Goal: Task Accomplishment & Management: Manage account settings

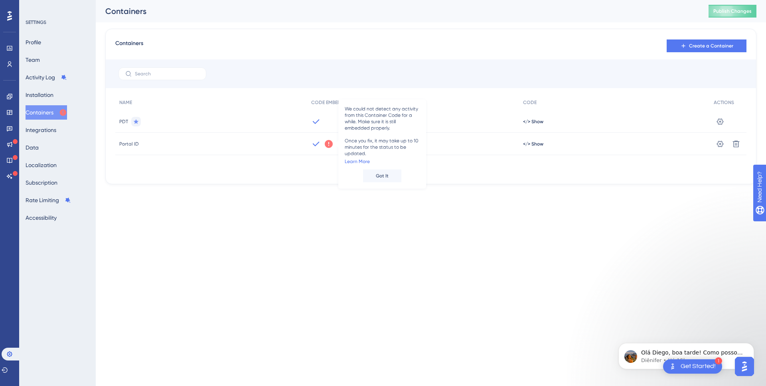
drag, startPoint x: 362, startPoint y: 283, endPoint x: 212, endPoint y: 131, distance: 213.2
click at [362, 0] on html "1 Get Started! Performance Users Engagement Widgets Feedback Product Updates Kn…" at bounding box center [383, 0] width 766 height 0
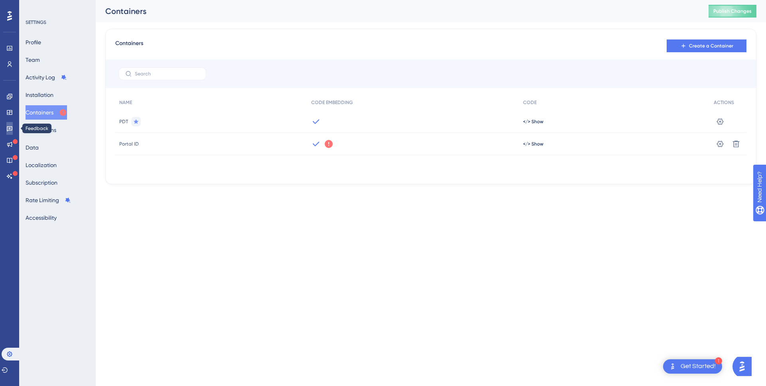
click at [10, 128] on icon at bounding box center [9, 128] width 6 height 6
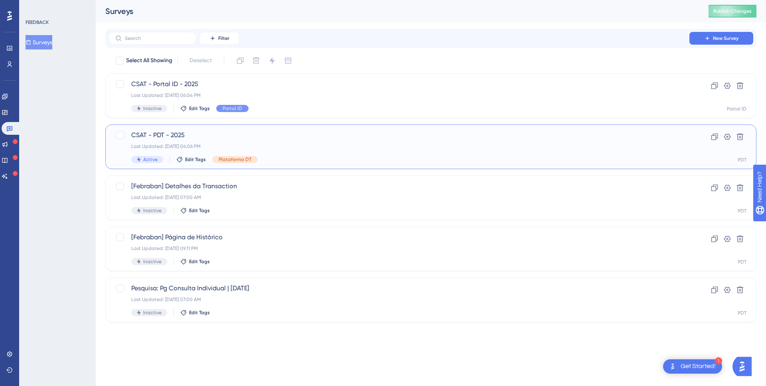
click at [288, 156] on div "Active Edit Tags Plataforma DT" at bounding box center [398, 159] width 535 height 7
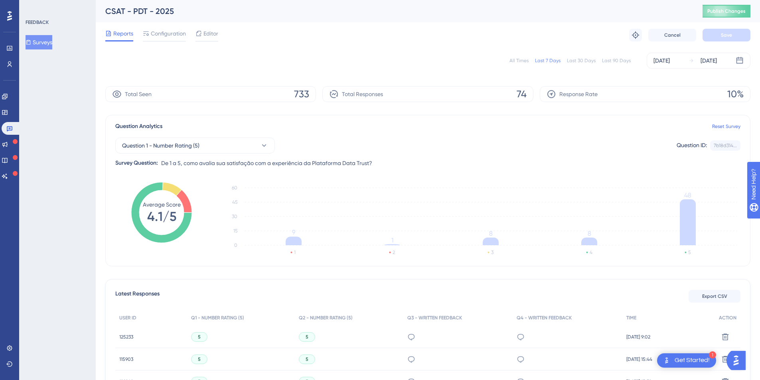
click at [38, 43] on button "Surveys" at bounding box center [39, 42] width 27 height 14
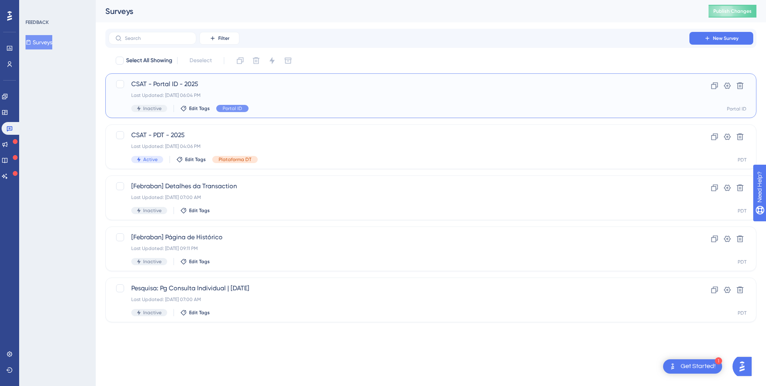
click at [246, 87] on span "CSAT - Portal ID - 2025" at bounding box center [398, 84] width 535 height 10
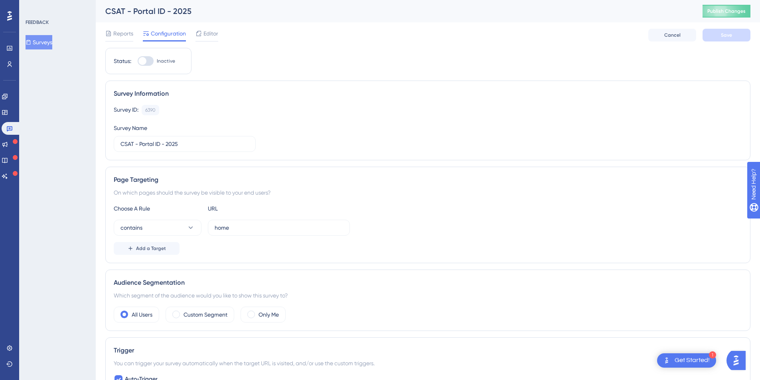
click at [151, 61] on div at bounding box center [146, 61] width 16 height 10
click at [138, 61] on input "Inactive" at bounding box center [137, 61] width 0 height 0
checkbox input "true"
click at [725, 33] on span "Save" at bounding box center [726, 35] width 11 height 6
click at [734, 10] on button "Publish Changes" at bounding box center [726, 11] width 48 height 13
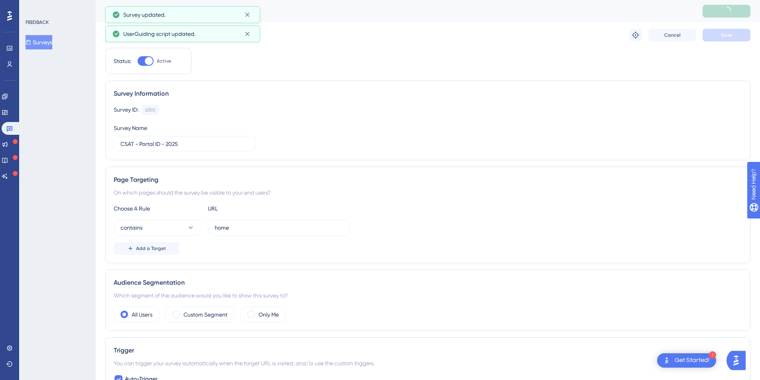
click at [119, 36] on div "UserGuiding script updated." at bounding box center [182, 34] width 141 height 13
click at [245, 34] on icon at bounding box center [247, 34] width 8 height 8
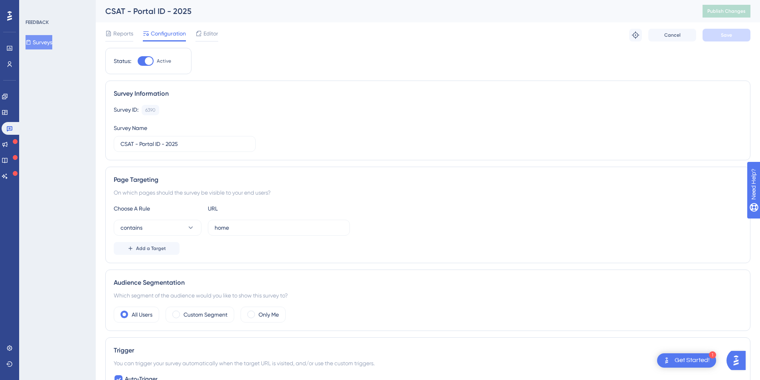
click at [250, 18] on div "CSAT - Portal ID - 2025 Publish Changes" at bounding box center [428, 11] width 664 height 22
click at [114, 34] on span "Reports" at bounding box center [123, 34] width 20 height 10
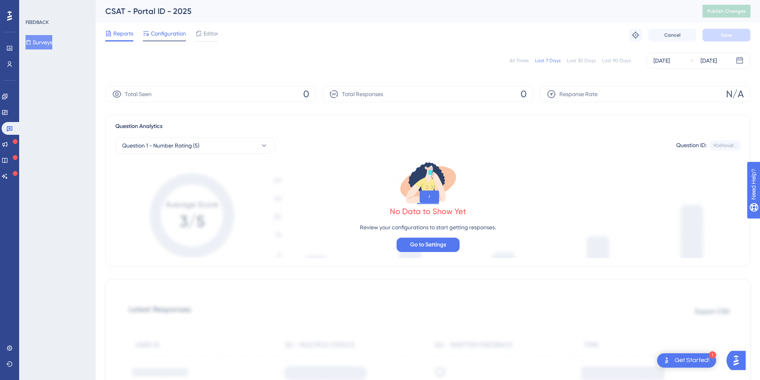
click at [158, 34] on span "Configuration" at bounding box center [168, 34] width 35 height 10
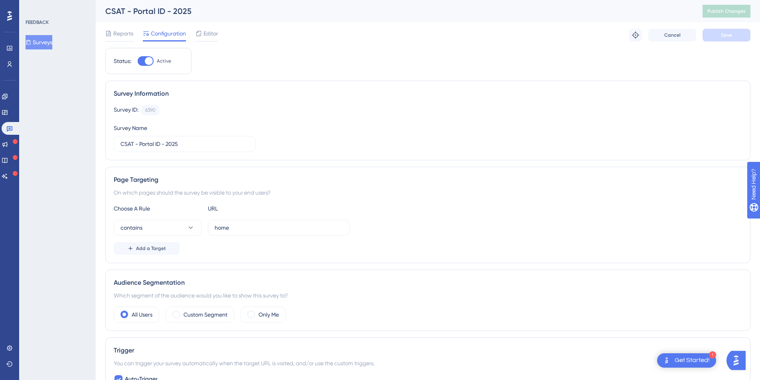
click at [150, 62] on div at bounding box center [149, 61] width 8 height 8
click at [138, 61] on input "Active" at bounding box center [137, 61] width 0 height 0
checkbox input "false"
click at [733, 36] on button "Save" at bounding box center [726, 35] width 48 height 13
click at [737, 11] on span "Publish Changes" at bounding box center [726, 11] width 38 height 6
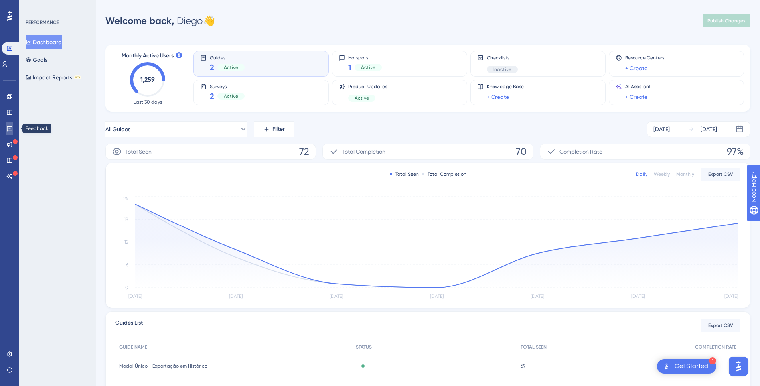
click at [6, 127] on icon at bounding box center [9, 128] width 6 height 6
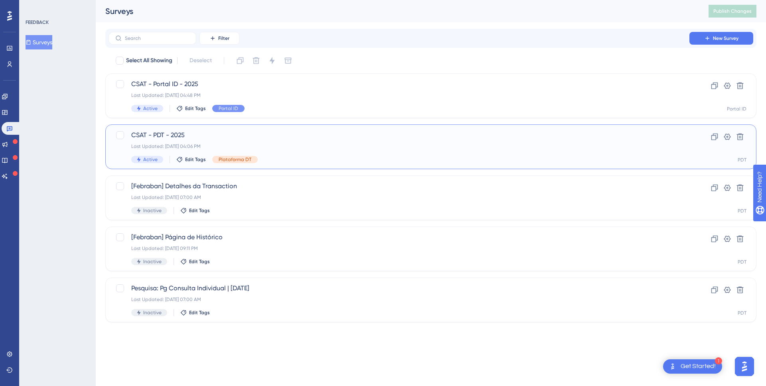
click at [293, 134] on span "CSAT - PDT - 2025" at bounding box center [398, 135] width 535 height 10
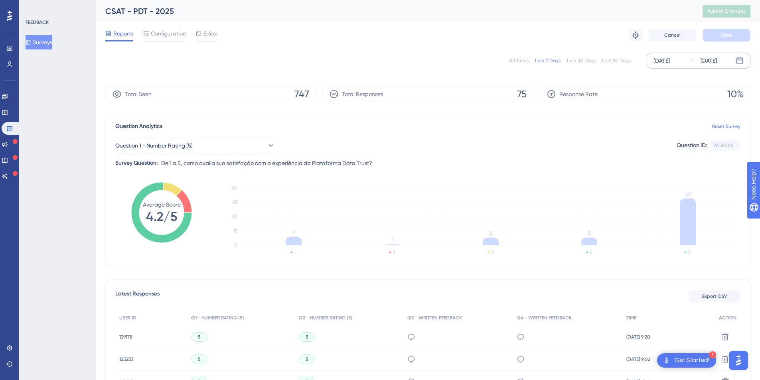
click at [692, 60] on icon at bounding box center [691, 61] width 4 height 4
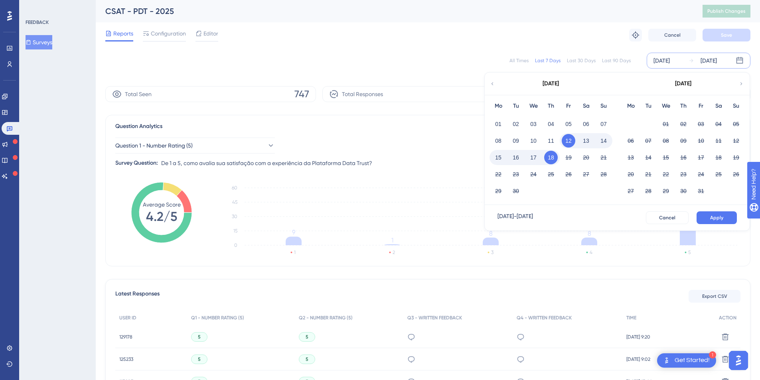
click at [497, 42] on div "Reports Configuration Editor Troubleshoot Cancel Save" at bounding box center [427, 35] width 645 height 26
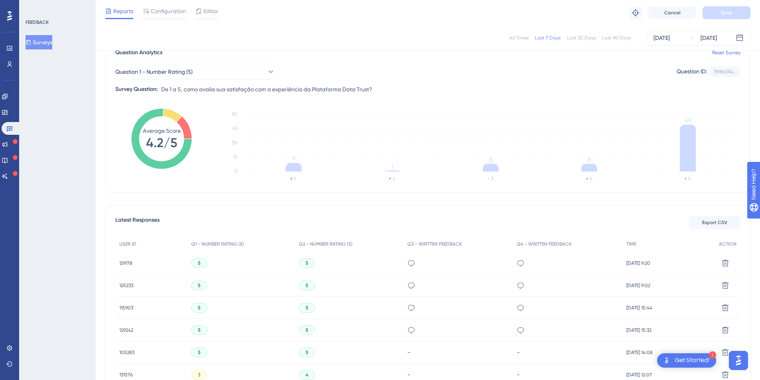
scroll to position [76, 0]
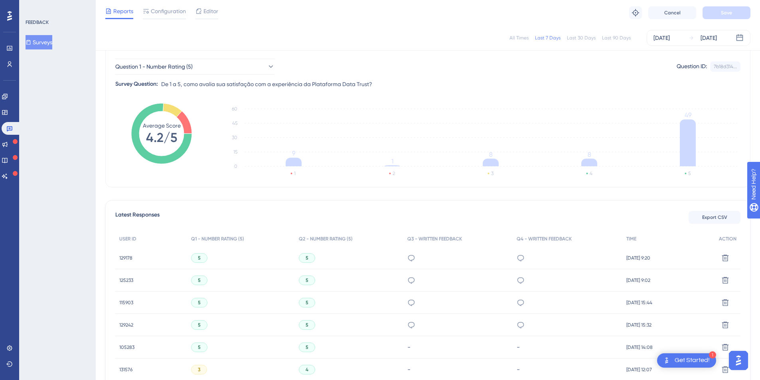
click at [123, 258] on span "129178" at bounding box center [125, 258] width 13 height 6
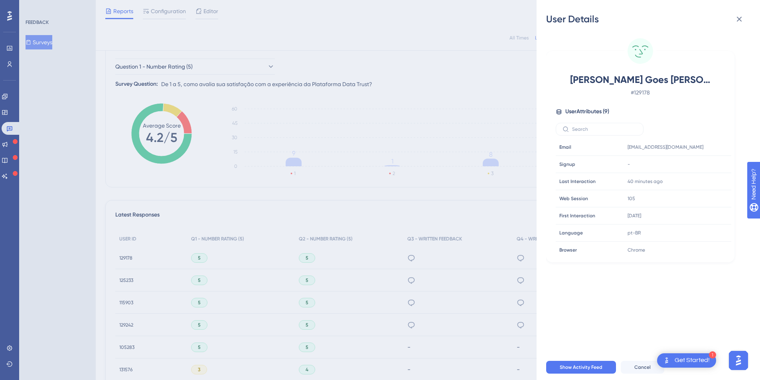
click at [127, 255] on div "User Details Bianca Goes Da Silva # 129178 User Attributes ( 9 ) Email Email si…" at bounding box center [380, 190] width 760 height 380
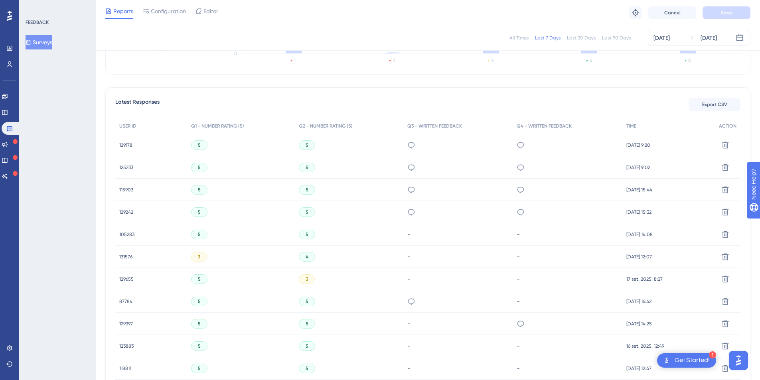
scroll to position [182, 0]
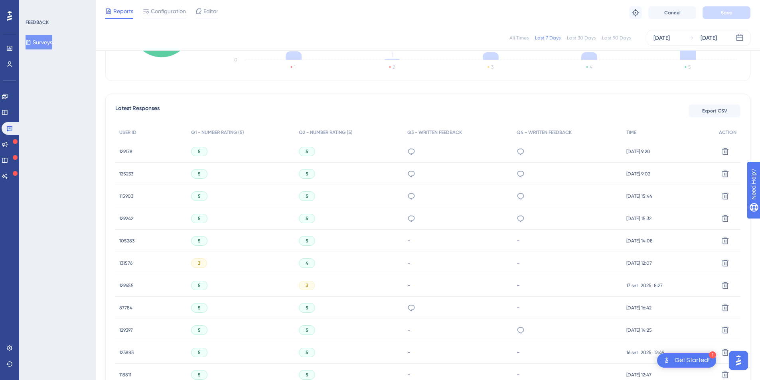
click at [128, 172] on span "125233" at bounding box center [126, 174] width 14 height 6
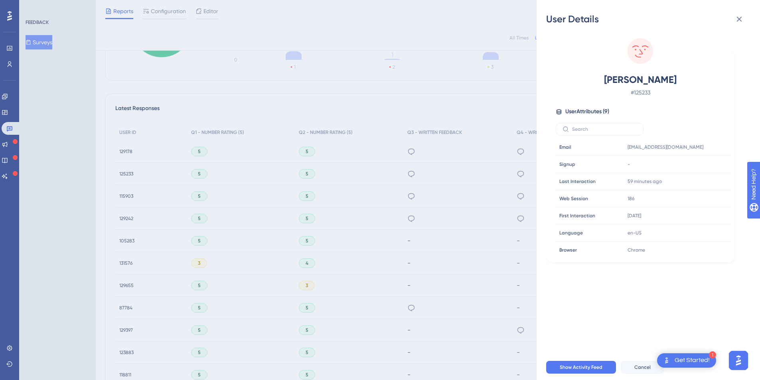
click at [126, 173] on div "User Details Lucas Tadeu Prado Dos Santos # 125233 User Attributes ( 9 ) Email …" at bounding box center [380, 190] width 760 height 380
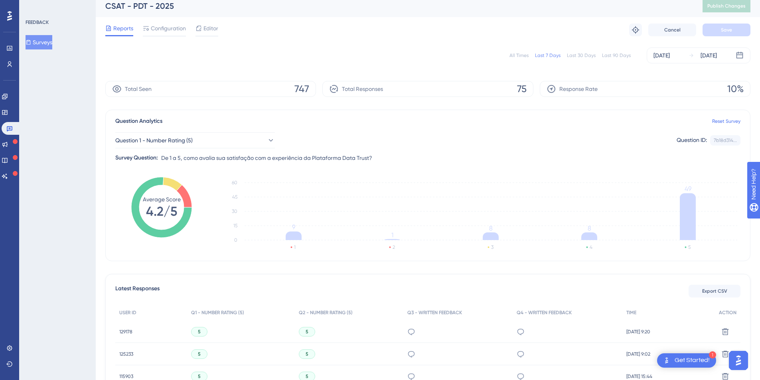
scroll to position [0, 0]
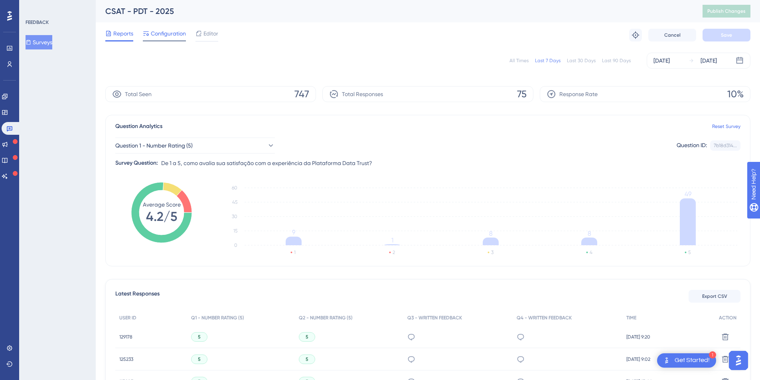
click at [169, 34] on span "Configuration" at bounding box center [168, 34] width 35 height 10
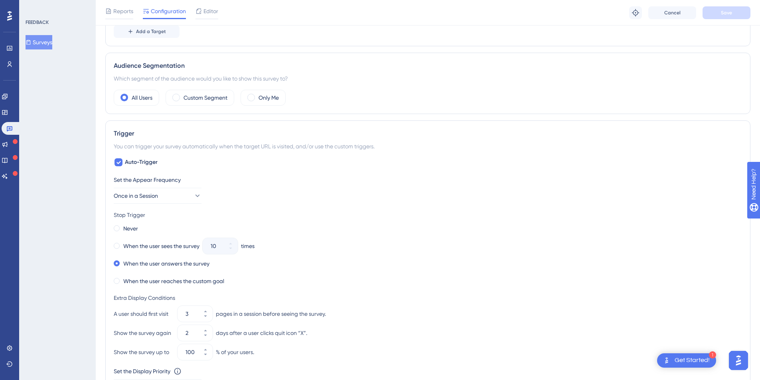
scroll to position [423, 0]
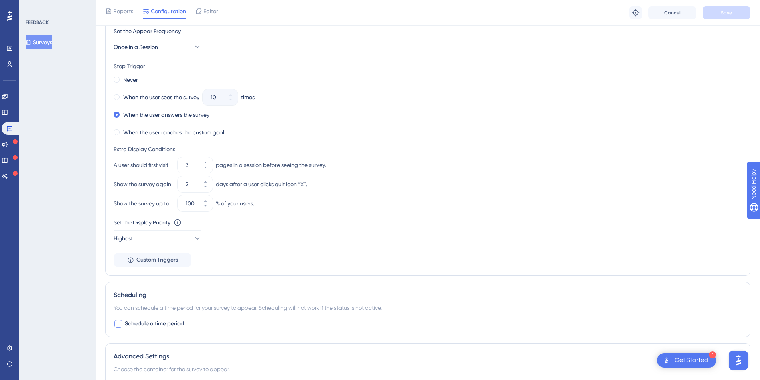
click at [122, 325] on div at bounding box center [118, 324] width 8 height 8
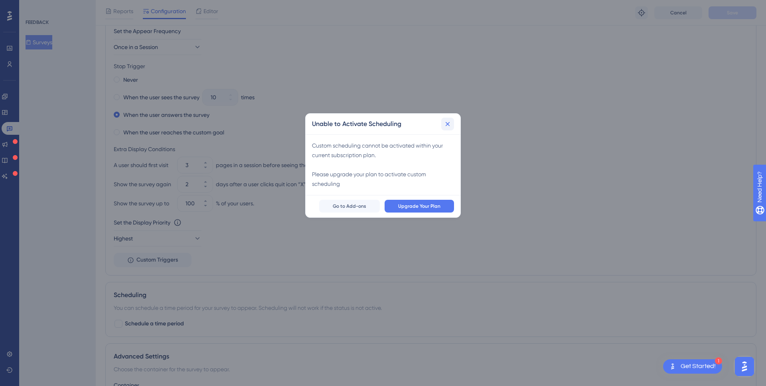
click at [451, 123] on icon at bounding box center [448, 124] width 8 height 8
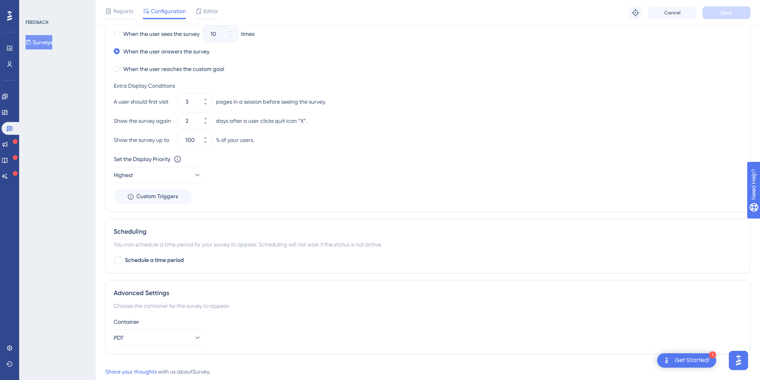
scroll to position [509, 0]
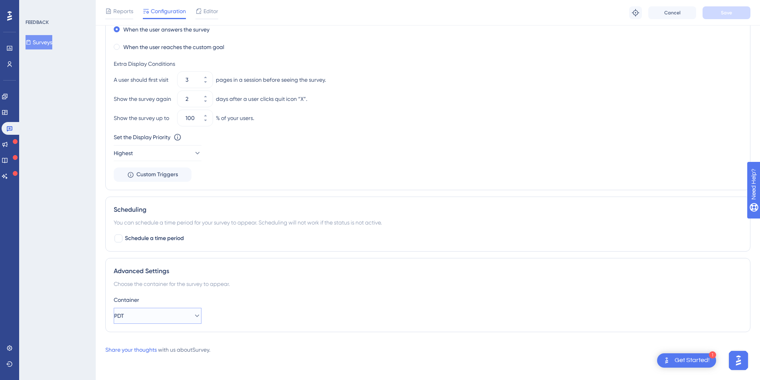
drag, startPoint x: 162, startPoint y: 311, endPoint x: 193, endPoint y: 298, distance: 34.1
click at [162, 311] on button "PDT" at bounding box center [158, 316] width 88 height 16
click at [261, 280] on div "Choose the container for the survey to appear." at bounding box center [428, 284] width 628 height 10
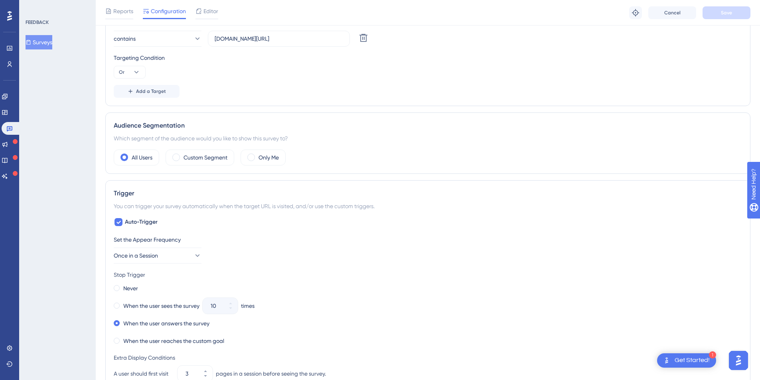
scroll to position [205, 0]
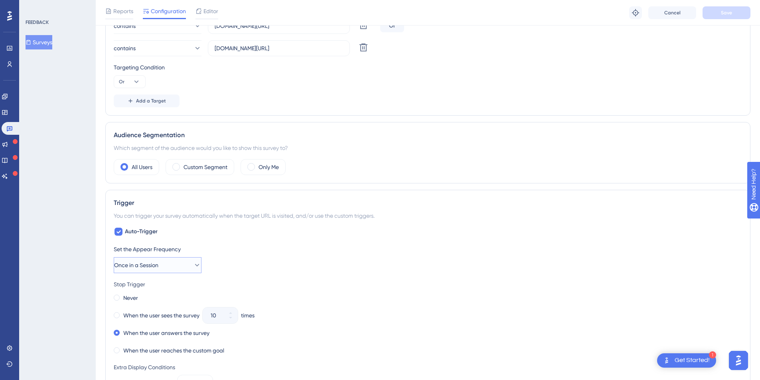
click at [174, 262] on button "Once in a Session" at bounding box center [158, 265] width 88 height 16
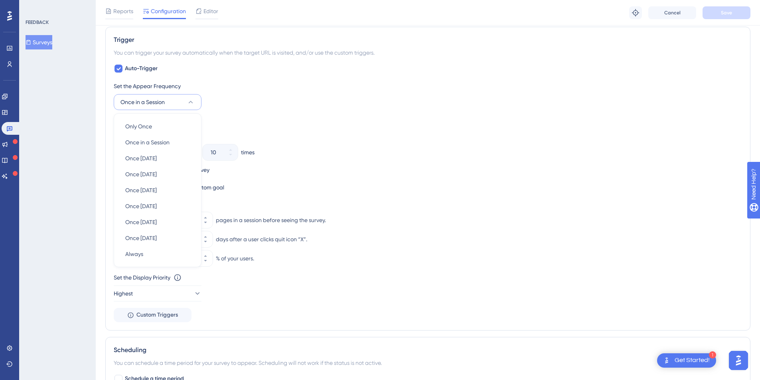
click at [94, 149] on div "FEEDBACK Surveys" at bounding box center [57, 190] width 77 height 380
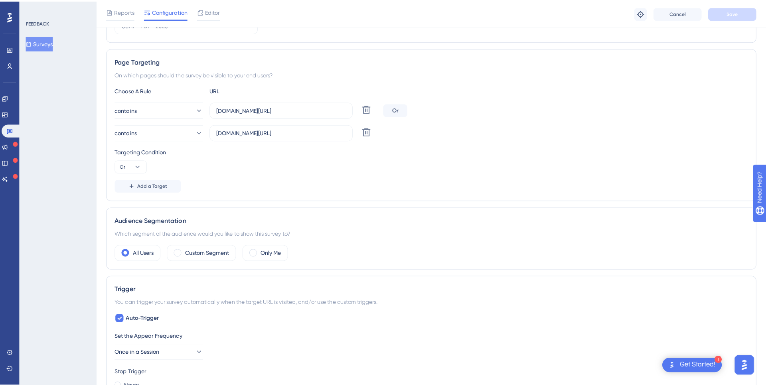
scroll to position [0, 0]
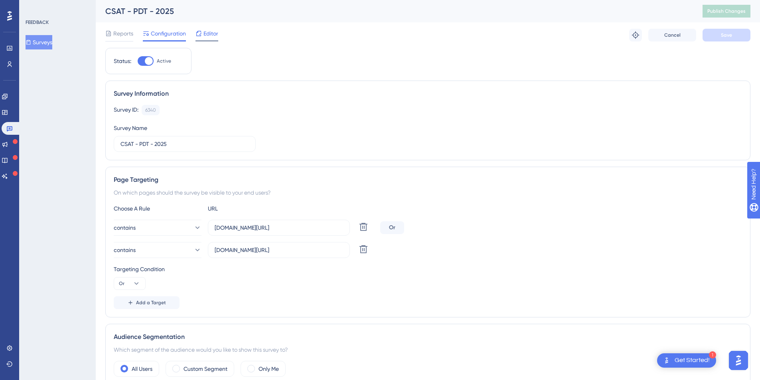
click at [206, 35] on span "Editor" at bounding box center [210, 34] width 15 height 10
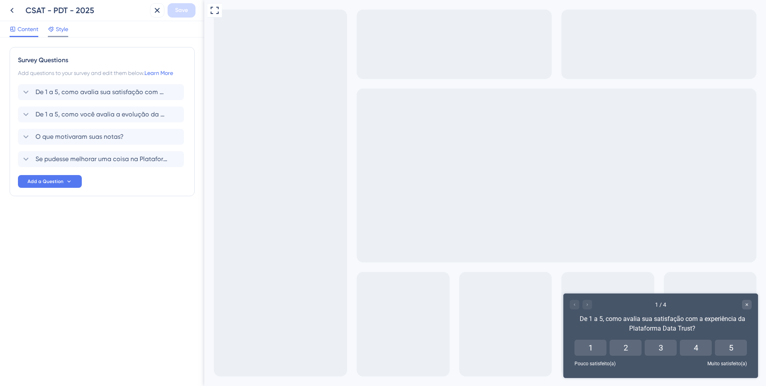
click at [58, 30] on span "Style" at bounding box center [62, 29] width 12 height 10
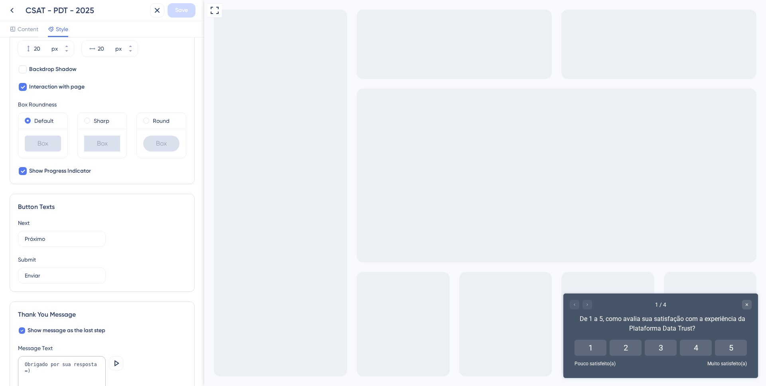
scroll to position [309, 0]
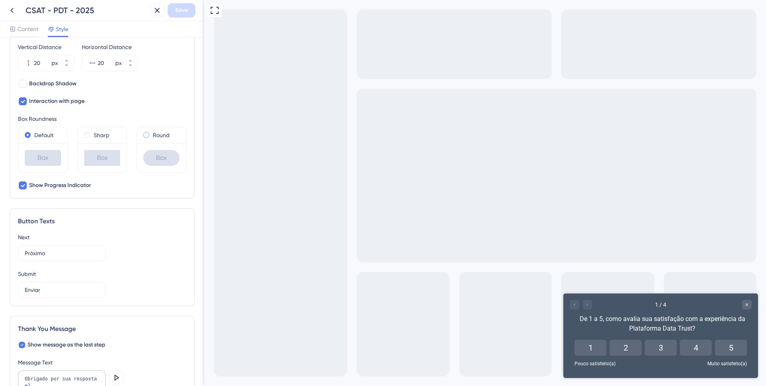
click at [144, 135] on span at bounding box center [146, 135] width 6 height 6
click at [152, 133] on input "radio" at bounding box center [152, 133] width 0 height 0
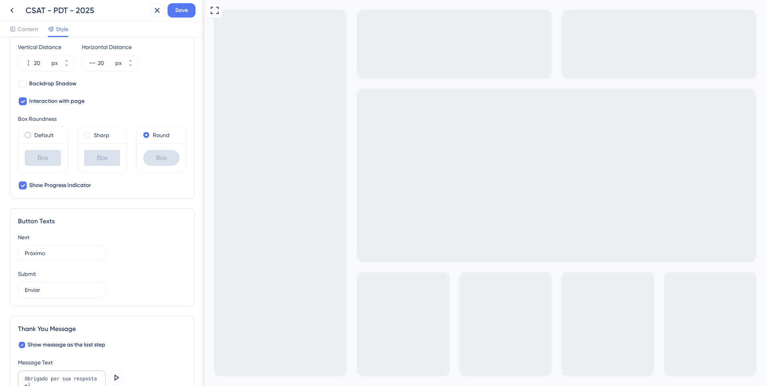
click at [35, 136] on label "Default" at bounding box center [43, 135] width 19 height 10
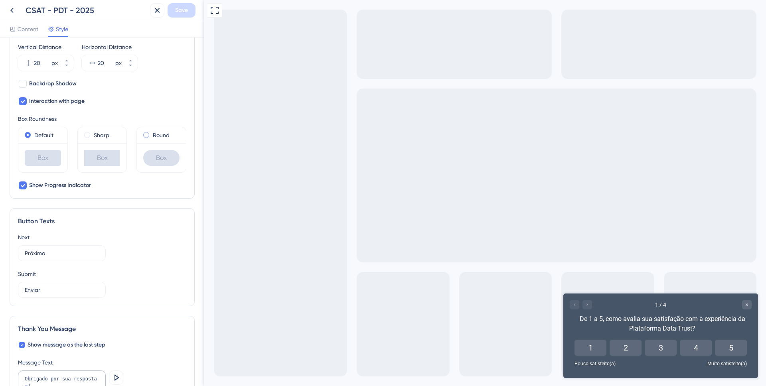
click at [155, 137] on label "Round" at bounding box center [161, 135] width 17 height 10
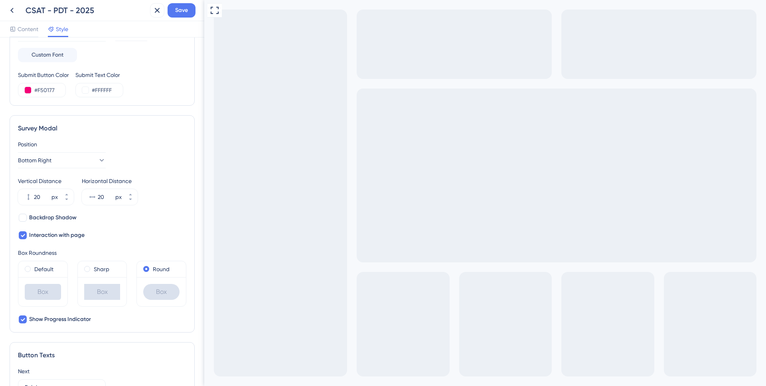
scroll to position [129, 0]
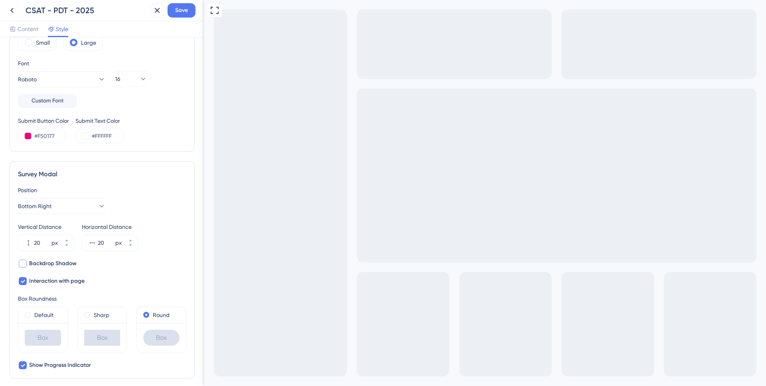
click at [23, 264] on div at bounding box center [23, 264] width 8 height 8
checkbox input "true"
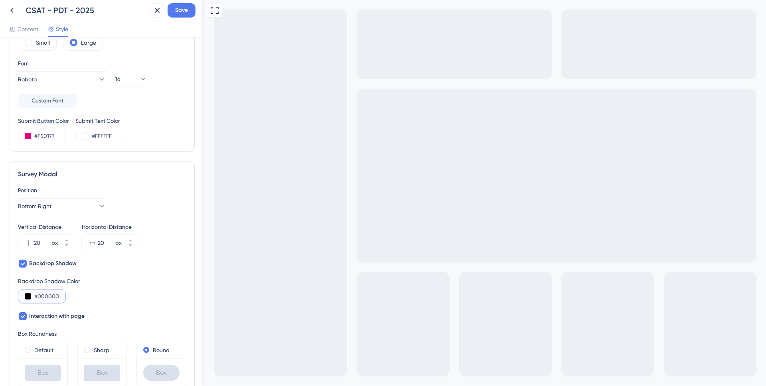
click at [46, 296] on input "#000000" at bounding box center [50, 297] width 33 height 10
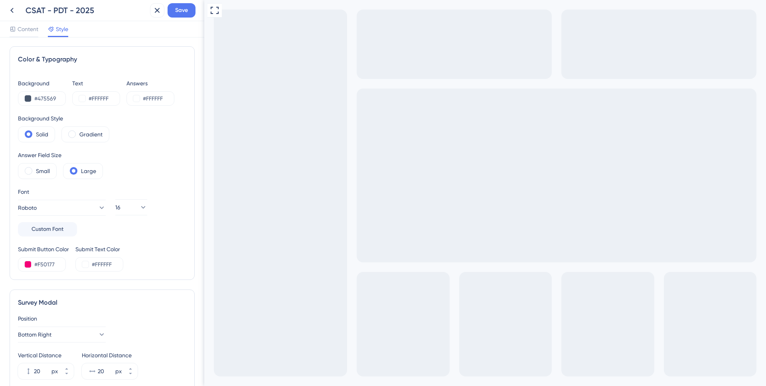
scroll to position [0, 0]
click at [45, 99] on input "#475569" at bounding box center [50, 100] width 33 height 10
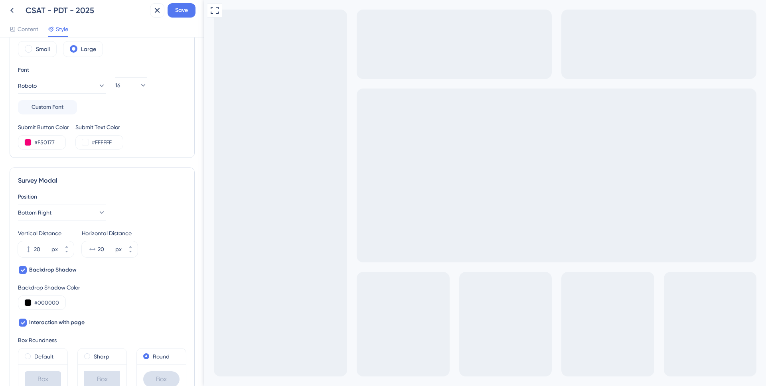
scroll to position [135, 0]
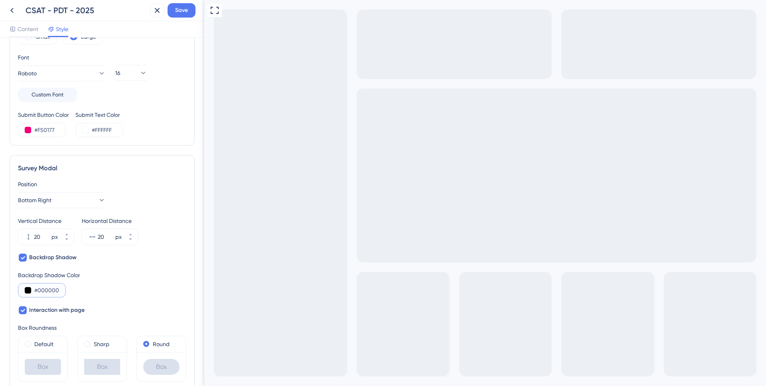
click at [45, 288] on input "#000000" at bounding box center [50, 291] width 33 height 10
paste input "475569"
type input "#475569"
click at [131, 290] on div "Backdrop Shadow Color #475569" at bounding box center [102, 283] width 168 height 27
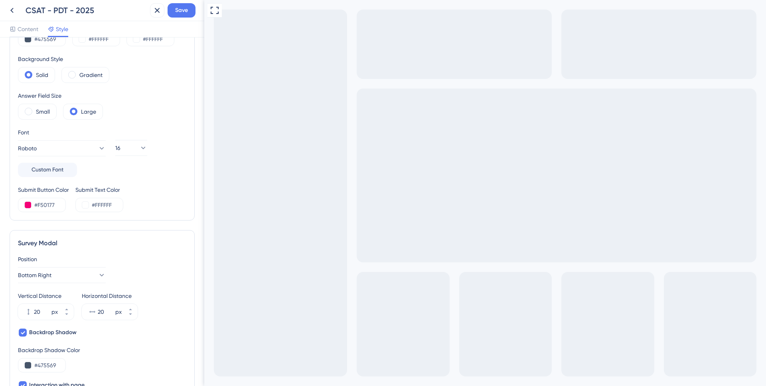
scroll to position [0, 0]
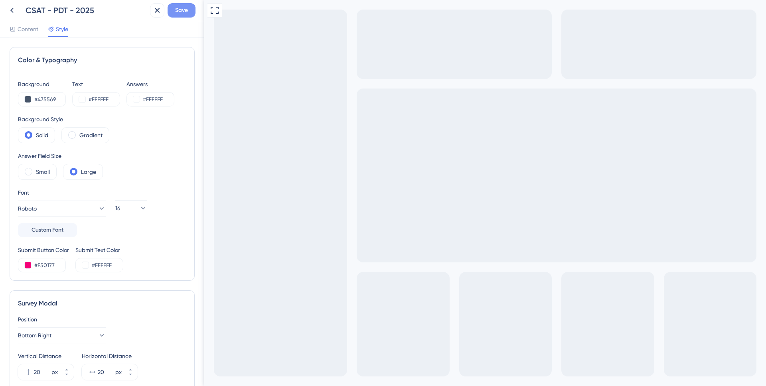
click at [184, 10] on span "Save" at bounding box center [181, 11] width 13 height 10
click at [153, 15] on icon at bounding box center [152, 15] width 8 height 8
click at [154, 14] on icon at bounding box center [157, 11] width 10 height 10
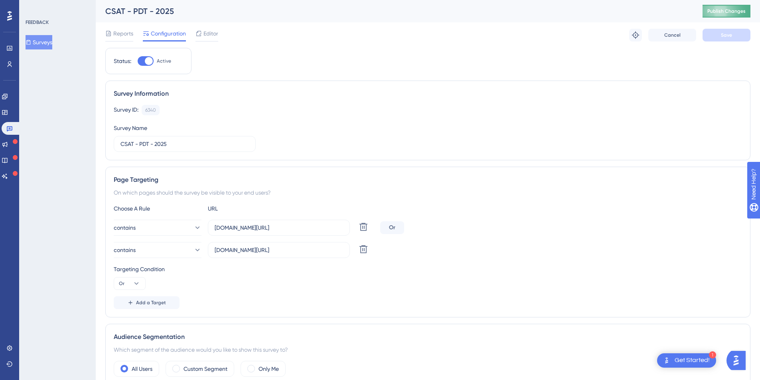
click at [727, 11] on span "Publish Changes" at bounding box center [726, 11] width 38 height 6
click at [13, 128] on link at bounding box center [11, 128] width 19 height 13
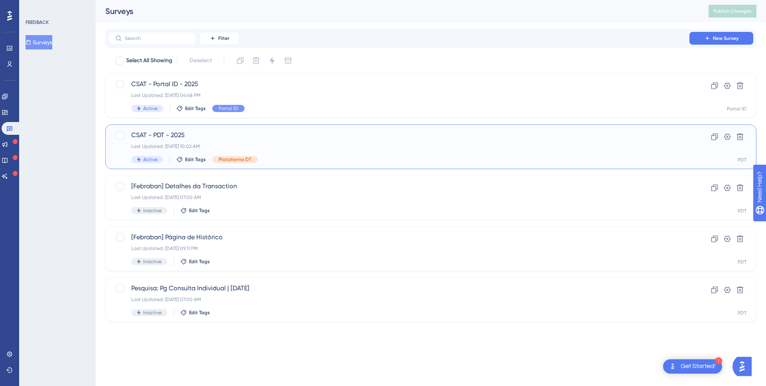
click at [259, 142] on div "CSAT - PDT - 2025 Last Updated: 18 de set. de 2025 10:02 AM Active Edit Tags Pl…" at bounding box center [398, 146] width 535 height 33
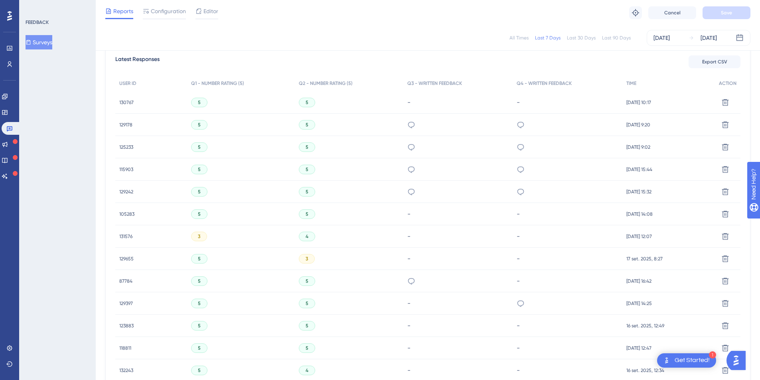
scroll to position [259, 0]
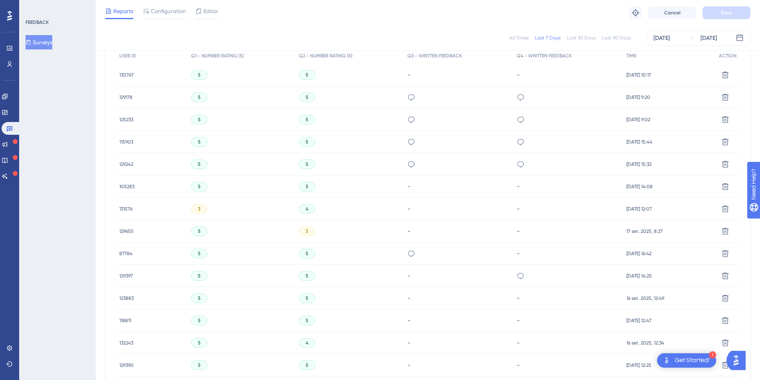
click at [72, 111] on div "FEEDBACK Surveys" at bounding box center [57, 190] width 77 height 380
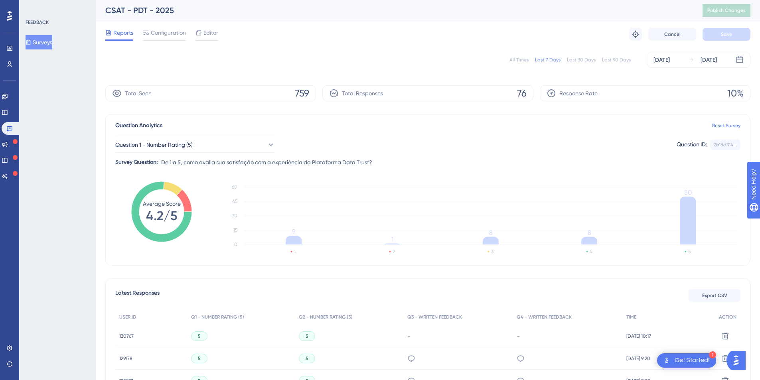
scroll to position [0, 0]
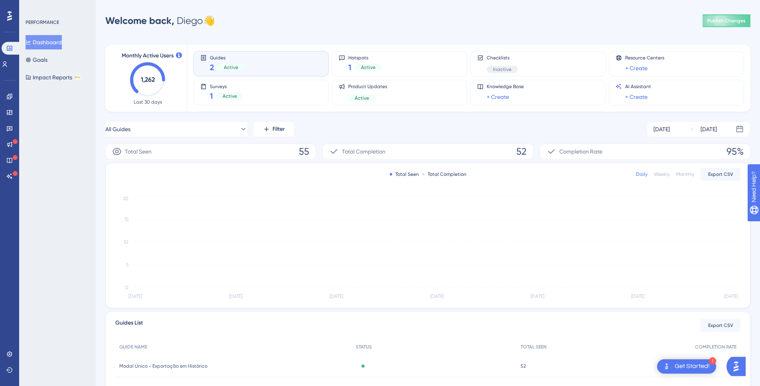
click at [12, 137] on div "Engagement Widgets Feedback Product Updates Knowledge Base AI Assistant" at bounding box center [9, 136] width 6 height 93
click at [11, 132] on link at bounding box center [9, 128] width 6 height 13
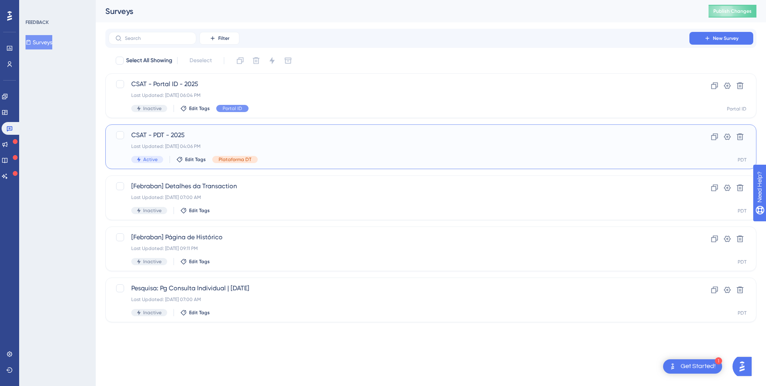
click at [263, 140] on span "CSAT - PDT - 2025" at bounding box center [398, 135] width 535 height 10
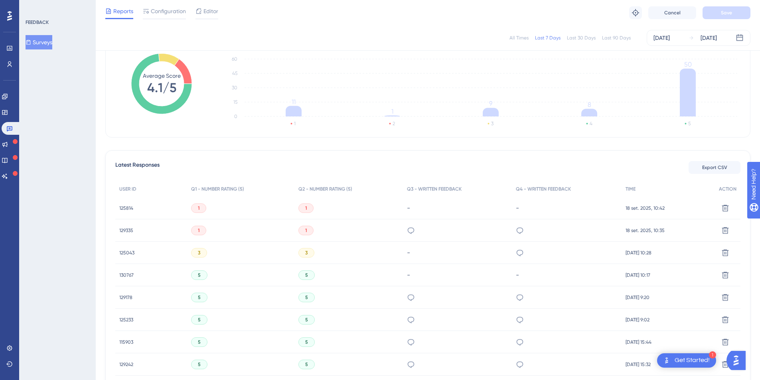
scroll to position [171, 0]
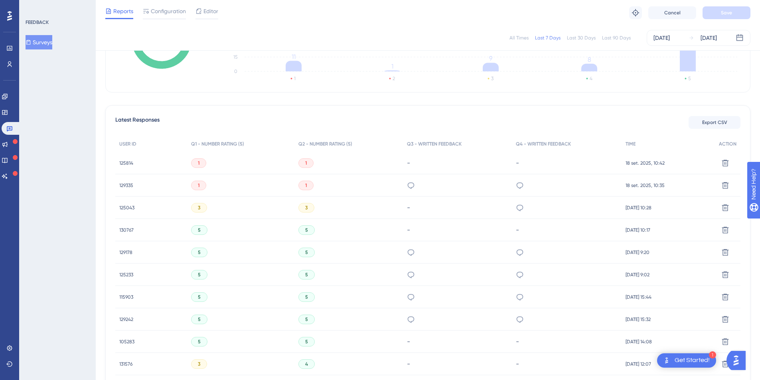
click at [128, 185] on span "129335" at bounding box center [126, 185] width 14 height 6
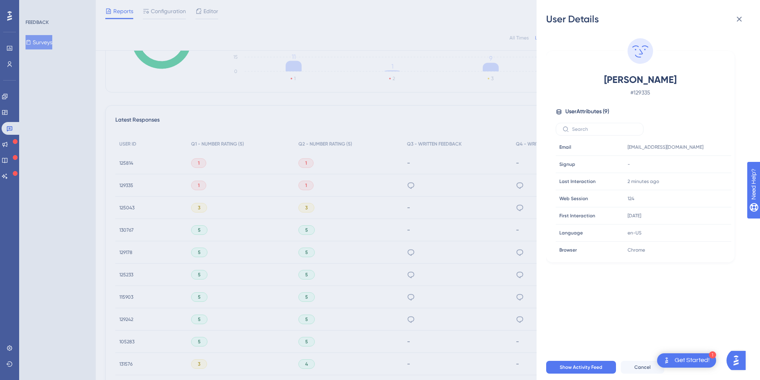
click at [137, 185] on div "User Details Antonio Pereira Da Rocha Neto # 129335 User Attributes ( 9 ) Email…" at bounding box center [380, 190] width 760 height 380
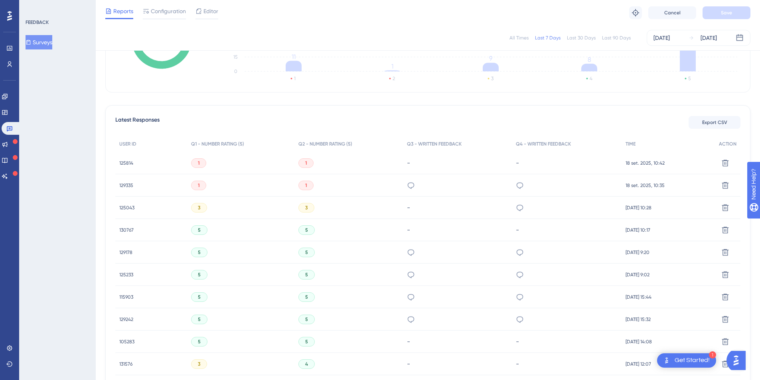
click at [332, 183] on div "1" at bounding box center [348, 185] width 108 height 22
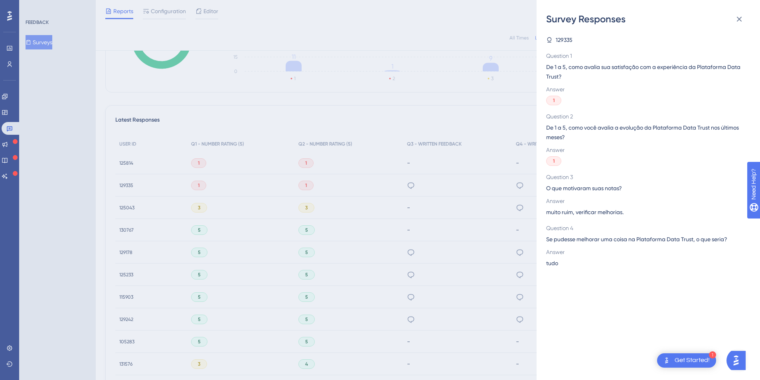
click at [350, 121] on div "Survey Responses 129335 Question 1 De 1 a 5, como avalia sua satisfação com a e…" at bounding box center [380, 190] width 760 height 380
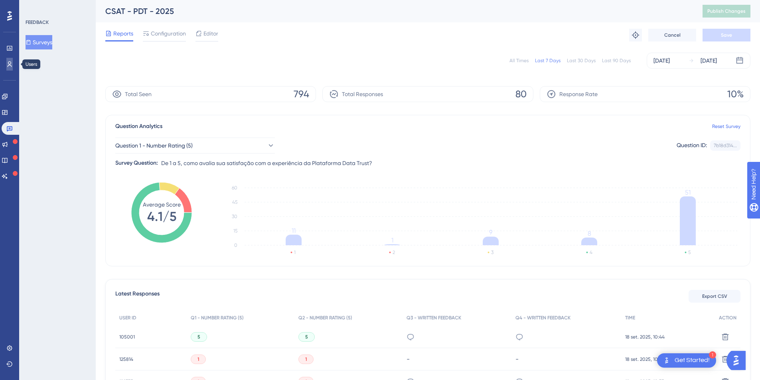
click at [9, 58] on link at bounding box center [9, 64] width 6 height 13
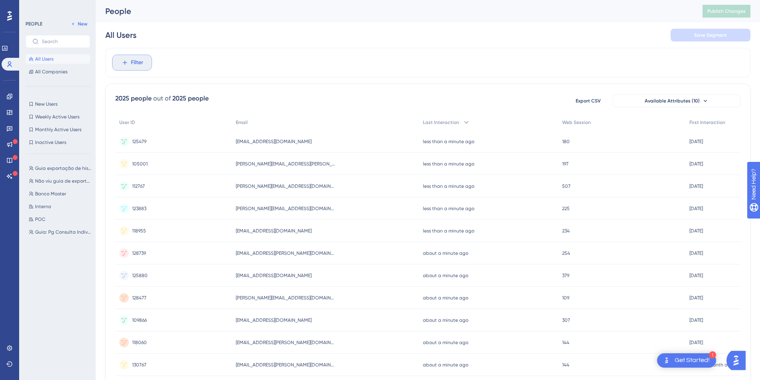
click at [146, 63] on button "Filter" at bounding box center [132, 63] width 40 height 16
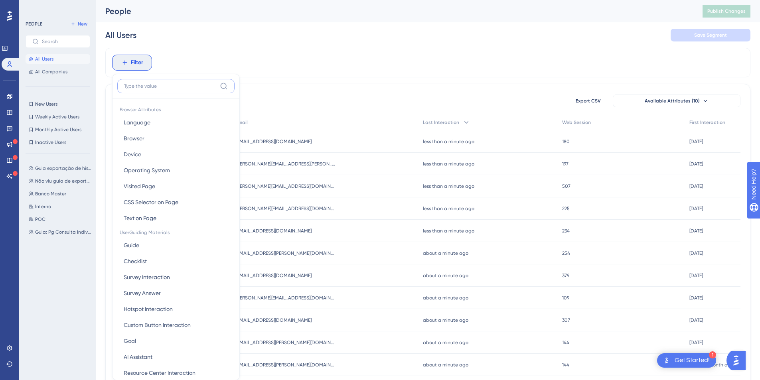
scroll to position [37, 0]
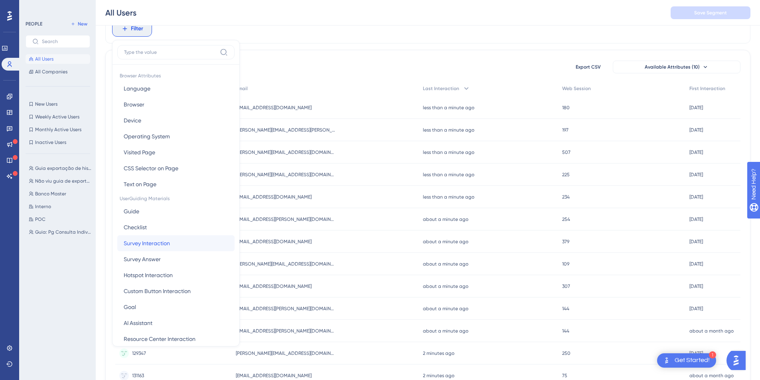
click at [164, 242] on span "Survey Interaction" at bounding box center [147, 244] width 46 height 10
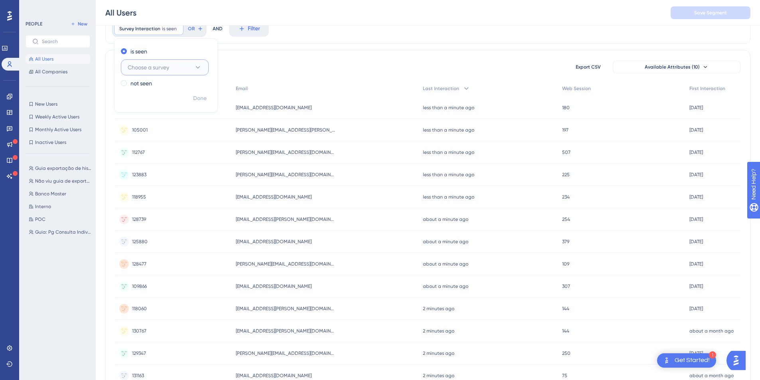
click at [181, 67] on button "Choose a survey" at bounding box center [165, 67] width 88 height 16
click at [174, 149] on span "CSAT - PDT - 2025" at bounding box center [155, 148] width 46 height 10
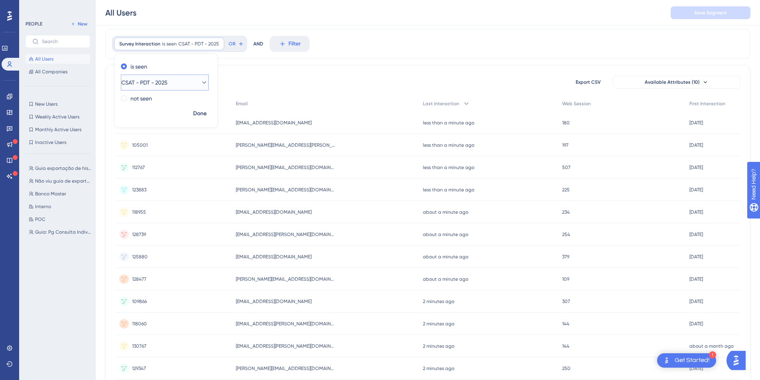
scroll to position [8, 0]
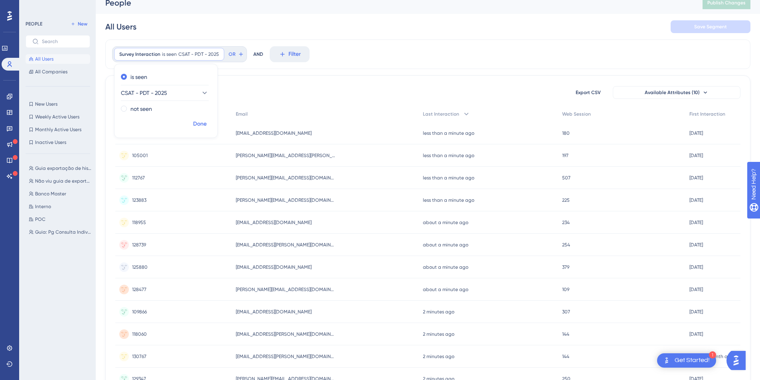
click at [204, 126] on span "Done" at bounding box center [200, 124] width 14 height 10
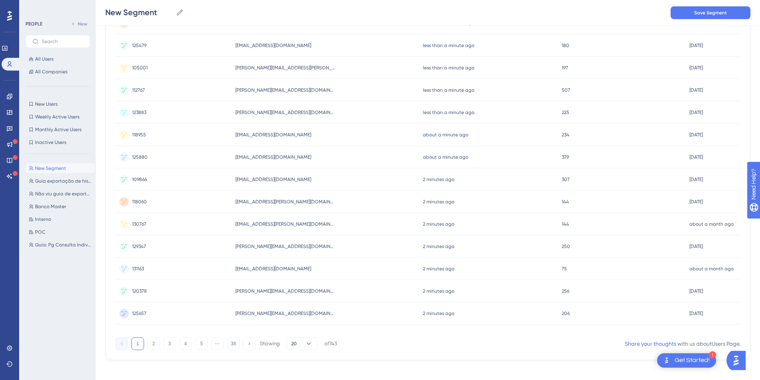
scroll to position [261, 0]
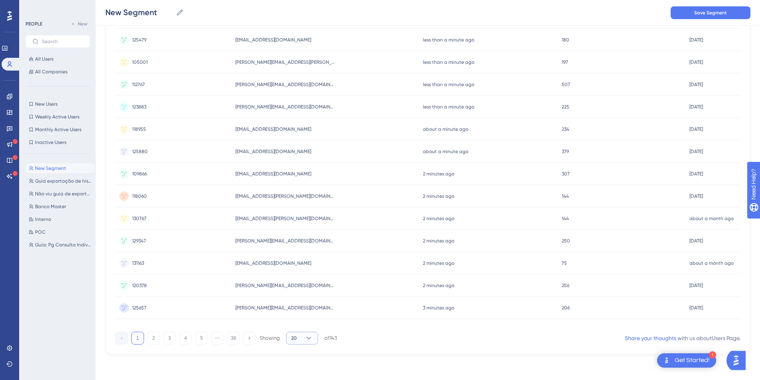
click at [313, 336] on button "20" at bounding box center [302, 338] width 32 height 13
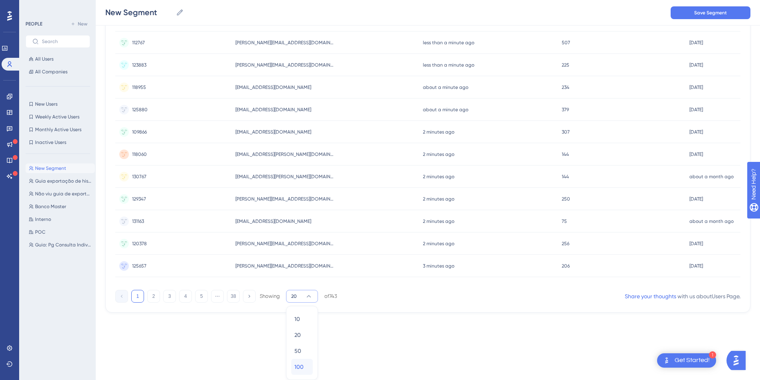
click at [297, 361] on div "100 100" at bounding box center [301, 367] width 15 height 16
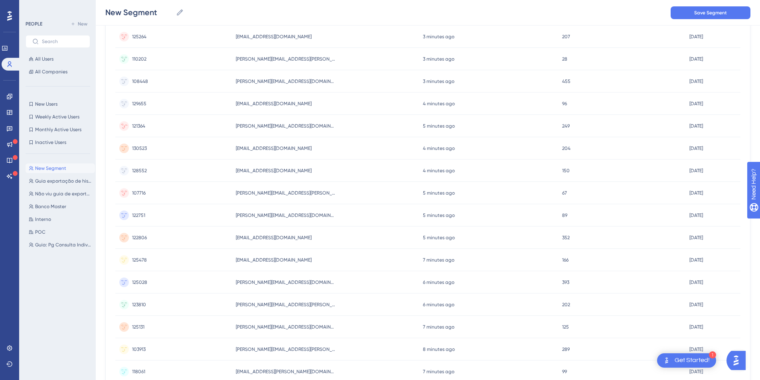
scroll to position [0, 0]
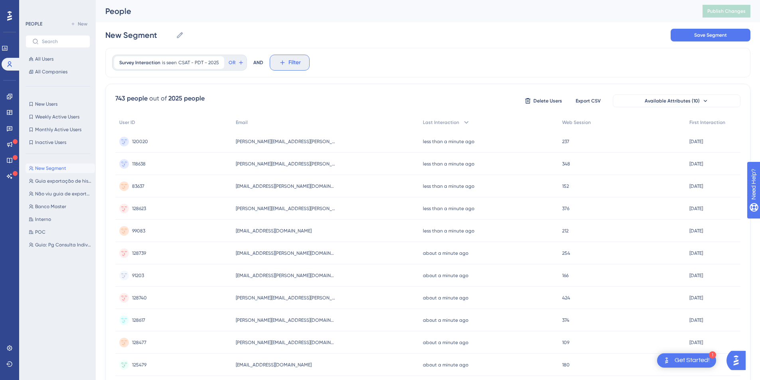
click at [288, 62] on span "Filter" at bounding box center [294, 63] width 12 height 10
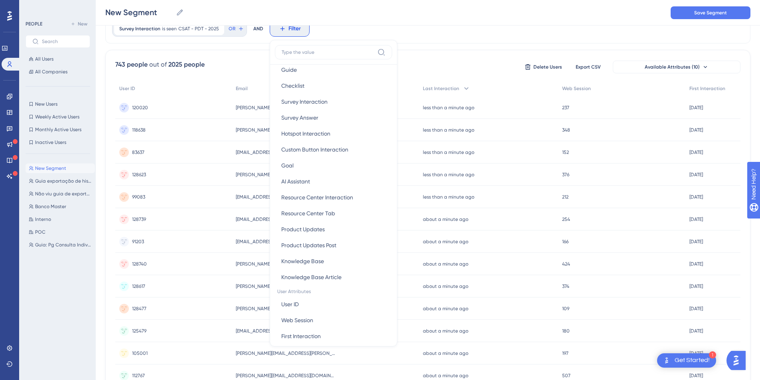
scroll to position [253, 0]
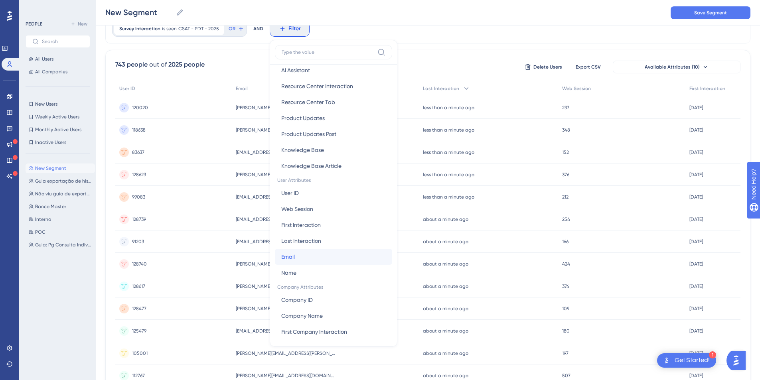
click at [296, 254] on button "Email Email" at bounding box center [333, 257] width 117 height 16
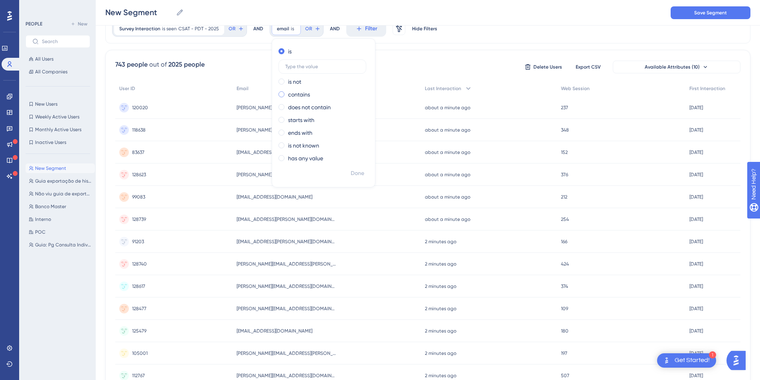
click at [302, 94] on label "contains" at bounding box center [299, 95] width 22 height 10
click at [311, 93] on input "text" at bounding box center [322, 92] width 74 height 6
type input "@aec"
click at [355, 170] on span "Done" at bounding box center [358, 174] width 14 height 10
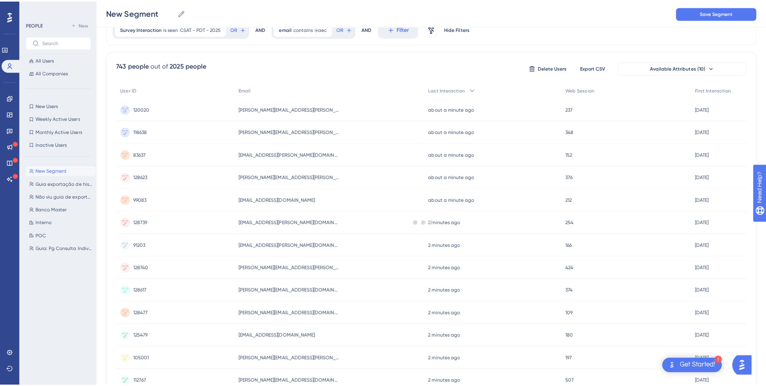
scroll to position [0, 0]
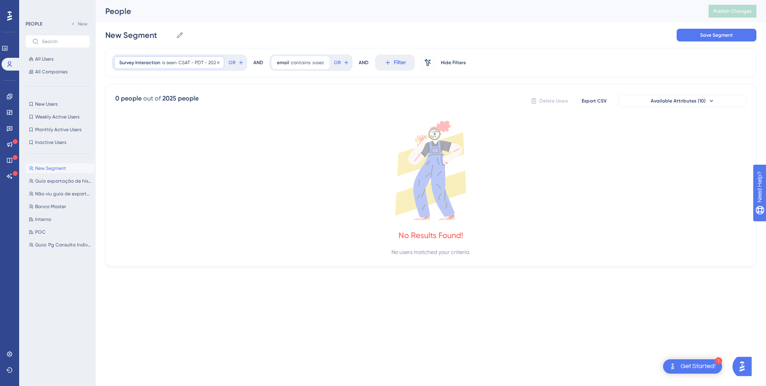
click at [183, 68] on div "Survey Interaction is seen CSAT - PDT - 2025 CSAT - PDT - 2025 Remove" at bounding box center [169, 62] width 110 height 13
click at [247, 89] on div "0 people out of 2025 people Delete Users Export CSV Available Attributes (10) N…" at bounding box center [430, 175] width 651 height 183
click at [240, 34] on div "New Segment New Segment Save Segment" at bounding box center [430, 35] width 651 height 26
click at [47, 169] on span "New Segment" at bounding box center [50, 168] width 31 height 6
click at [200, 63] on span "CSAT - PDT - 2025" at bounding box center [198, 62] width 41 height 6
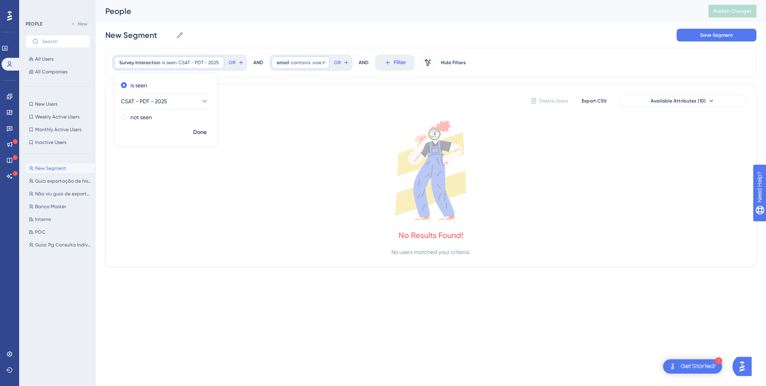
click at [306, 62] on span "contains" at bounding box center [301, 62] width 20 height 6
drag, startPoint x: 357, startPoint y: 242, endPoint x: 355, endPoint y: 233, distance: 8.5
click at [357, 242] on div "No Results Found! No users matched your criteria." at bounding box center [430, 189] width 631 height 136
click at [453, 60] on span "Hide Filters" at bounding box center [453, 62] width 25 height 6
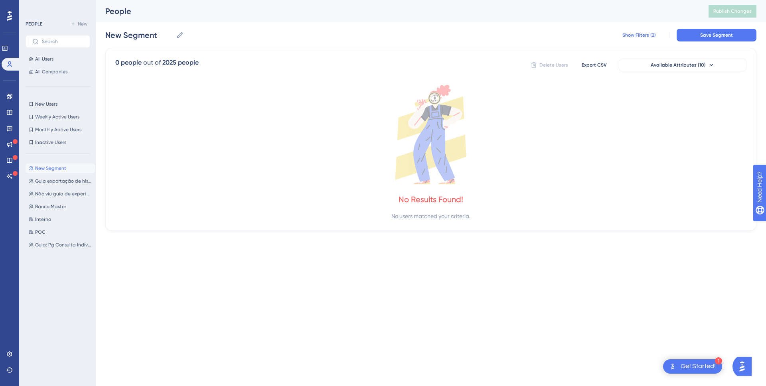
click at [643, 37] on span "Show Filters (2)" at bounding box center [639, 35] width 34 height 6
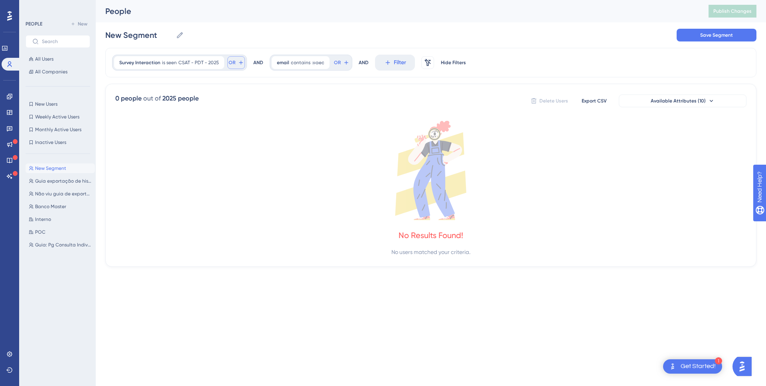
click at [238, 63] on icon at bounding box center [241, 62] width 6 height 6
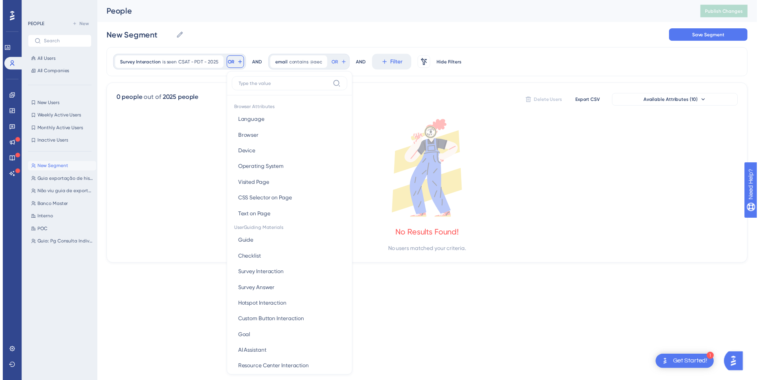
scroll to position [36, 0]
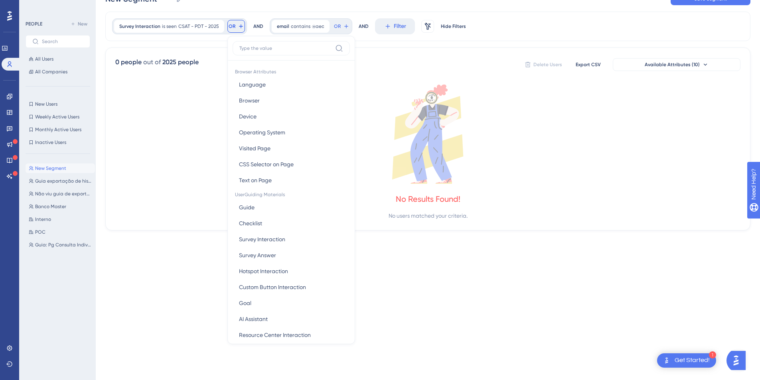
click at [178, 72] on div "0 people out of 2025 people Delete Users Export CSV Available Attributes (10) N…" at bounding box center [427, 138] width 645 height 183
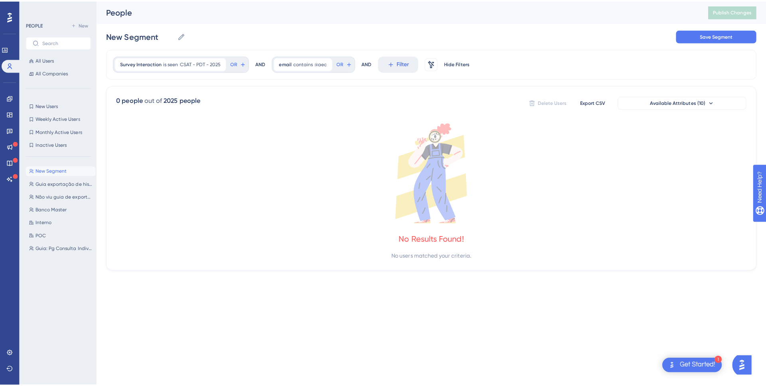
scroll to position [0, 0]
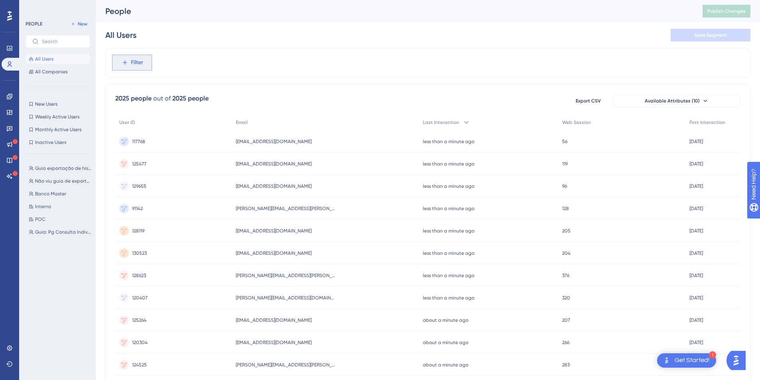
click at [121, 60] on icon at bounding box center [124, 62] width 7 height 7
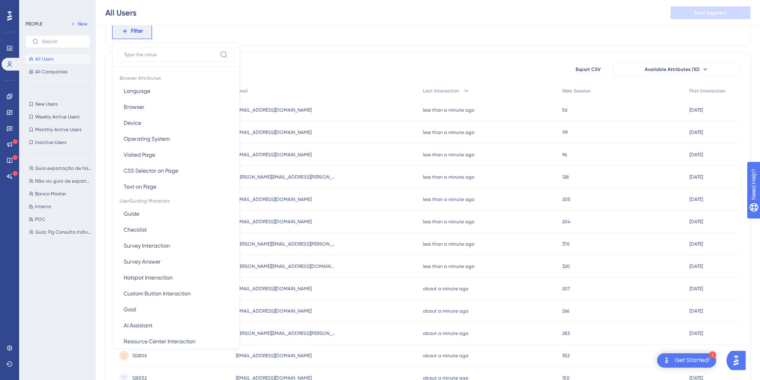
scroll to position [272, 0]
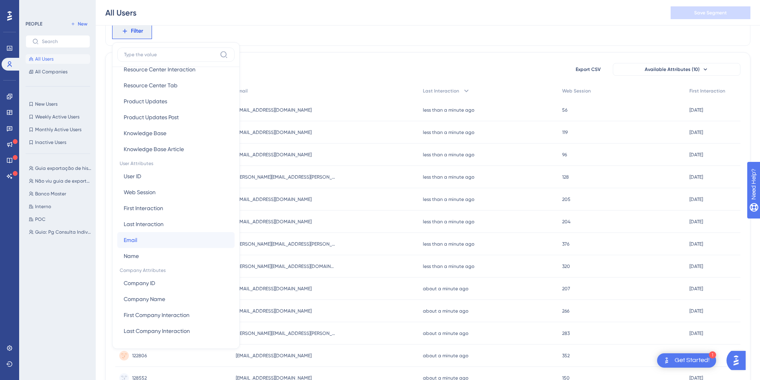
click at [150, 238] on button "Email Email" at bounding box center [175, 240] width 117 height 16
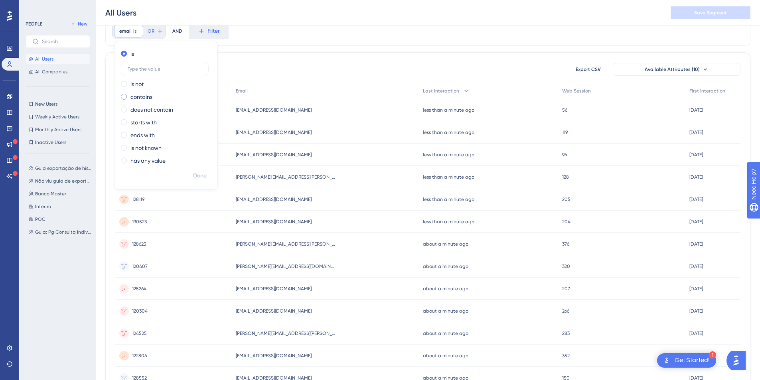
click at [146, 99] on label "contains" at bounding box center [141, 97] width 22 height 10
click at [154, 95] on input "text" at bounding box center [165, 95] width 74 height 6
type input "@aec"
click at [197, 171] on span "Done" at bounding box center [200, 176] width 14 height 10
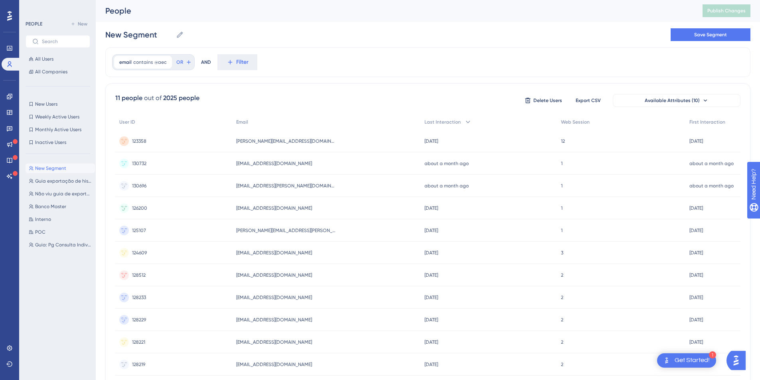
scroll to position [0, 0]
click at [229, 65] on icon at bounding box center [230, 62] width 7 height 7
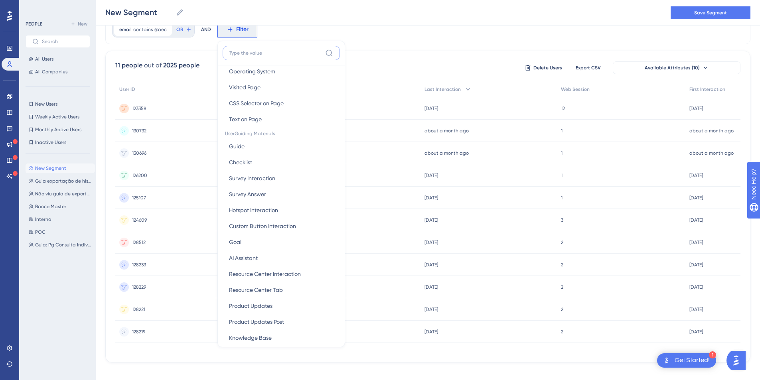
scroll to position [69, 0]
click at [264, 177] on span "Survey Interaction" at bounding box center [252, 176] width 46 height 10
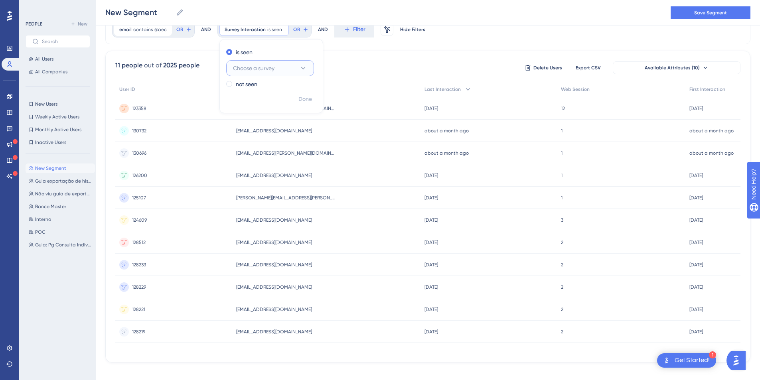
click at [282, 65] on button "Choose a survey" at bounding box center [270, 68] width 88 height 16
click at [273, 148] on span "CSAT - PDT - 2025" at bounding box center [261, 149] width 46 height 10
click at [302, 102] on span "Done" at bounding box center [305, 100] width 14 height 10
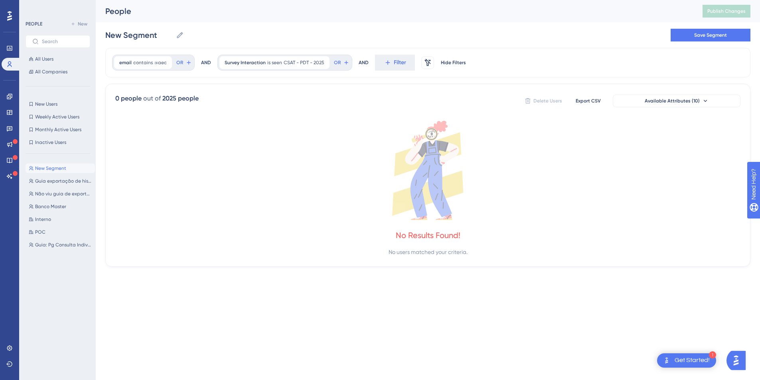
scroll to position [0, 0]
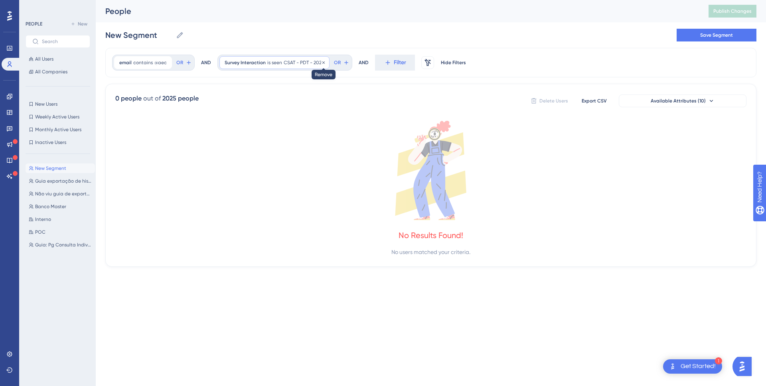
click at [322, 63] on icon at bounding box center [323, 62] width 5 height 5
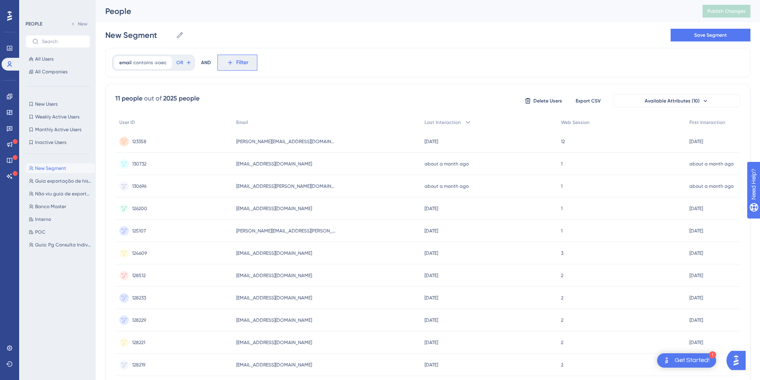
click at [236, 63] on span "Filter" at bounding box center [242, 63] width 12 height 10
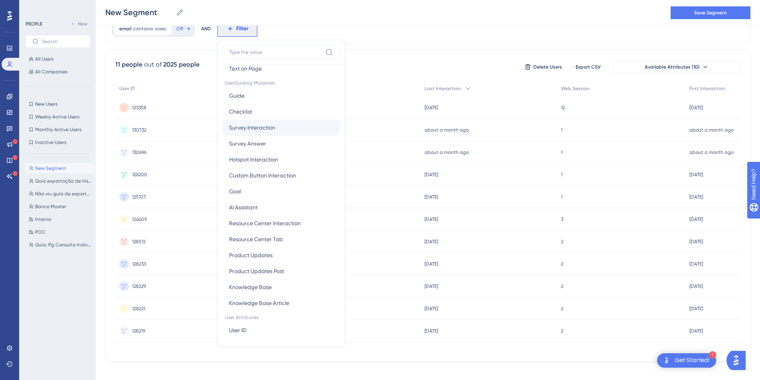
scroll to position [115, 0]
click at [274, 132] on button "Survey Interaction Survey Interaction" at bounding box center [281, 128] width 117 height 16
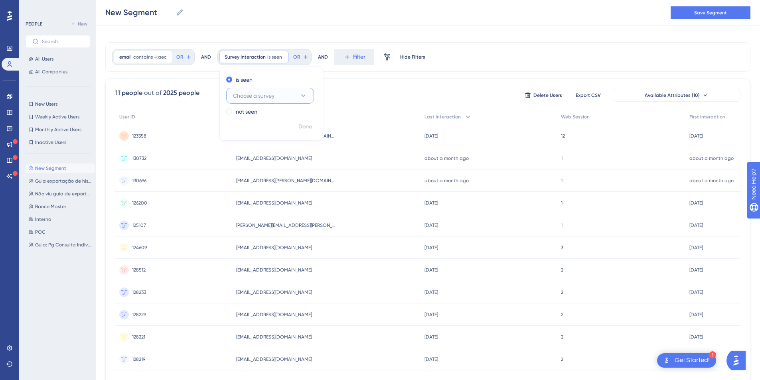
scroll to position [0, 0]
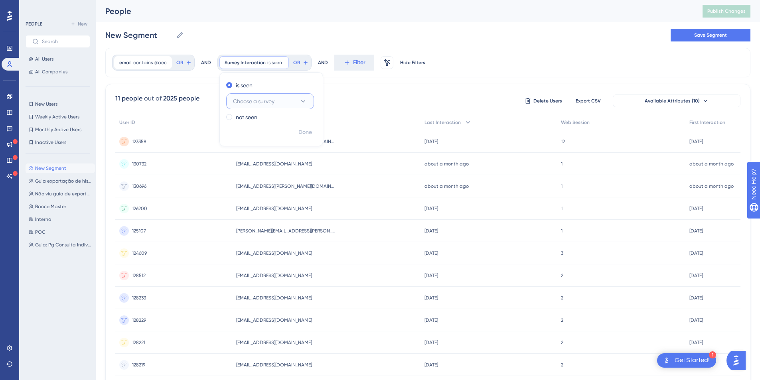
click at [269, 103] on span "Choose a survey" at bounding box center [253, 102] width 41 height 10
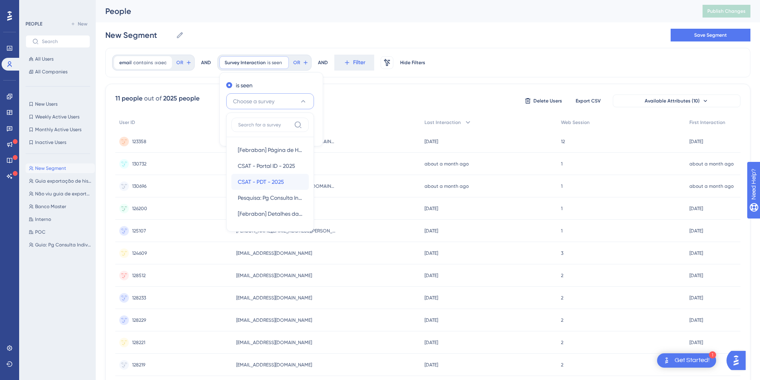
click at [260, 185] on span "CSAT - PDT - 2025" at bounding box center [261, 182] width 46 height 10
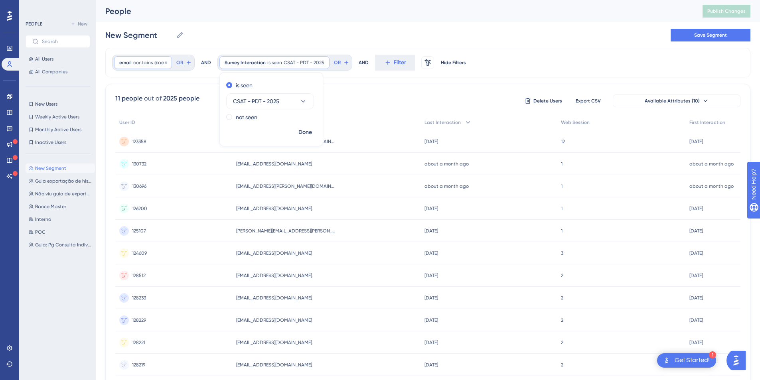
click at [150, 63] on span "contains" at bounding box center [143, 62] width 20 height 6
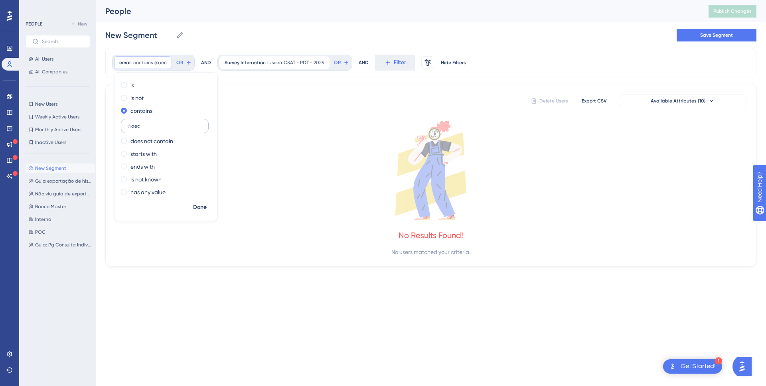
drag, startPoint x: 143, startPoint y: 125, endPoint x: 132, endPoint y: 125, distance: 10.8
click at [132, 125] on input "@aec" at bounding box center [165, 126] width 74 height 6
type input "@grupoboti"
click at [197, 208] on span "Done" at bounding box center [200, 208] width 14 height 10
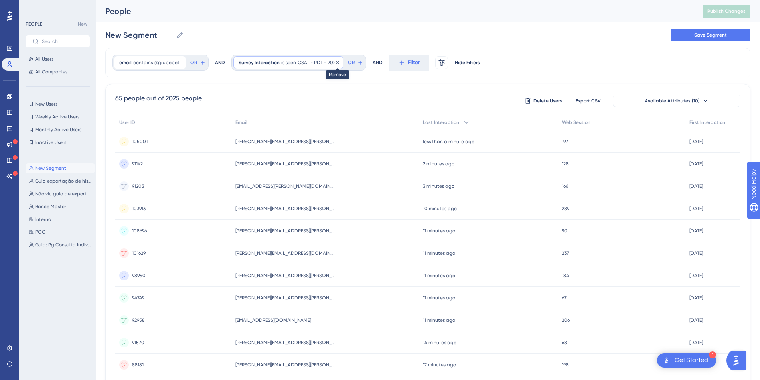
click at [336, 63] on icon at bounding box center [337, 62] width 2 height 2
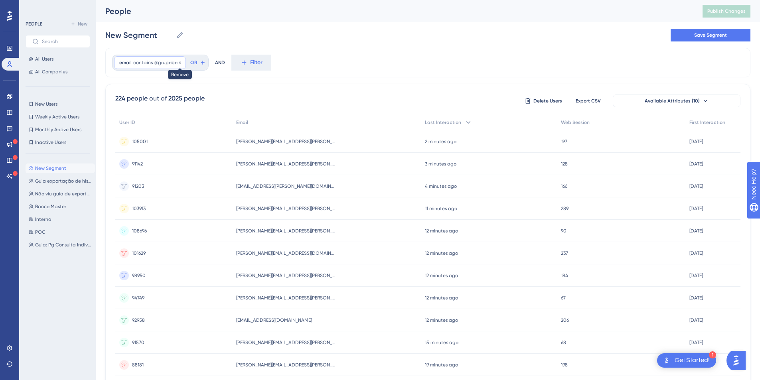
click at [179, 63] on icon at bounding box center [180, 62] width 2 height 2
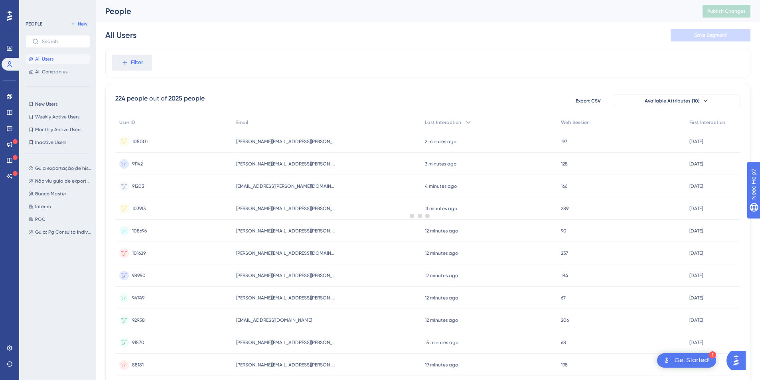
click at [177, 63] on div at bounding box center [420, 215] width 680 height 323
click at [137, 67] on span "Filter" at bounding box center [137, 63] width 12 height 10
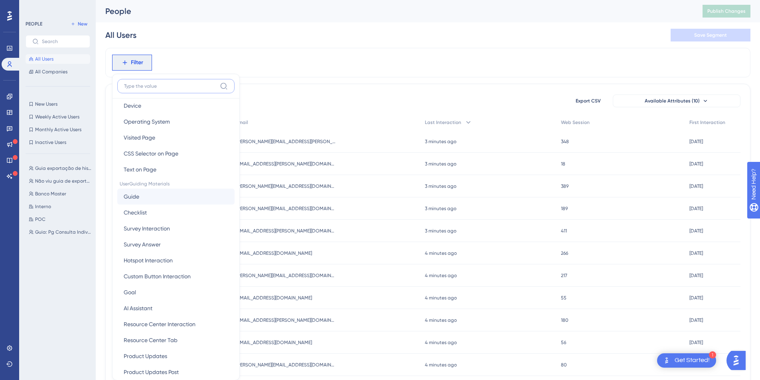
scroll to position [49, 0]
click at [136, 225] on span "Survey Interaction" at bounding box center [147, 228] width 46 height 10
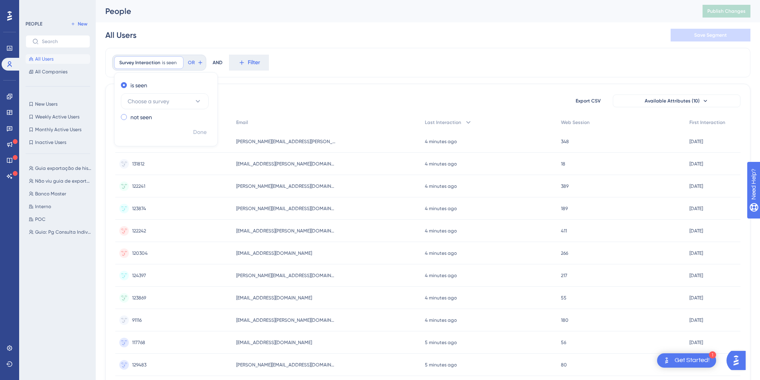
click at [134, 118] on label "not seen" at bounding box center [141, 117] width 22 height 10
click at [202, 131] on span "Done" at bounding box center [200, 133] width 14 height 10
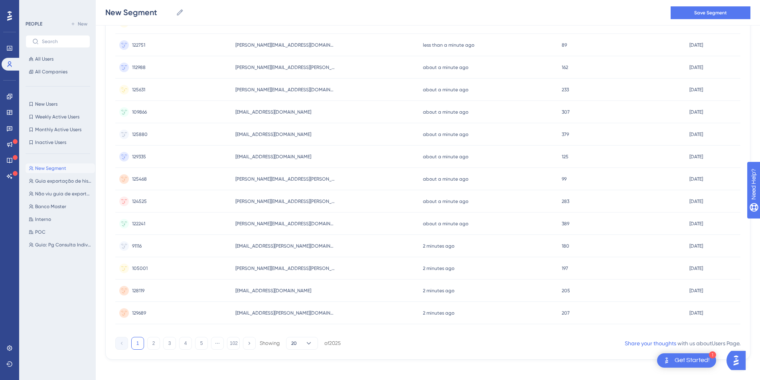
scroll to position [261, 0]
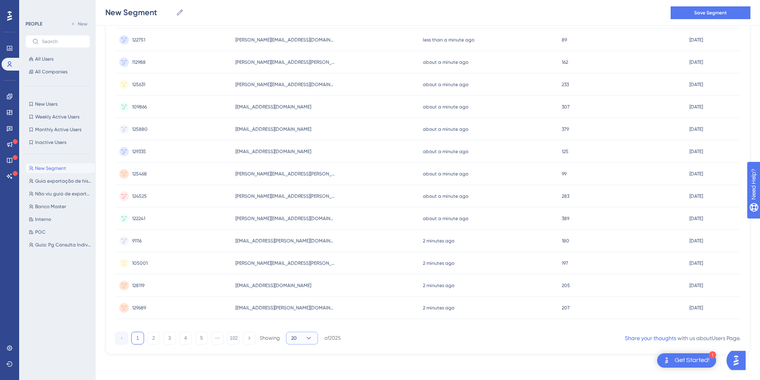
click at [312, 337] on icon at bounding box center [309, 338] width 8 height 8
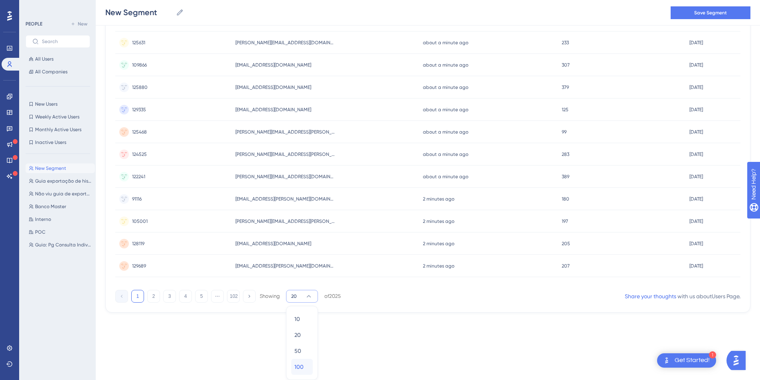
click at [306, 364] on div "100 100" at bounding box center [301, 367] width 15 height 16
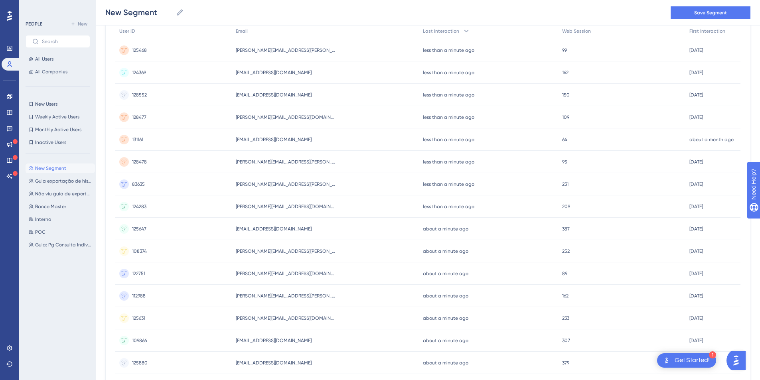
scroll to position [0, 0]
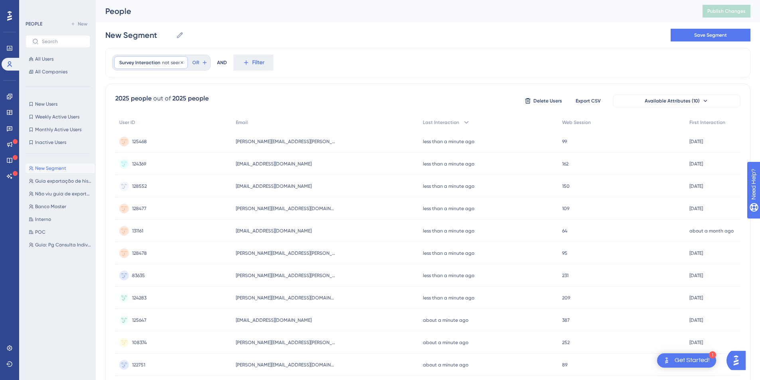
click at [155, 62] on span "Survey Interaction" at bounding box center [139, 62] width 41 height 6
click at [175, 115] on button "Choose a survey" at bounding box center [165, 114] width 88 height 16
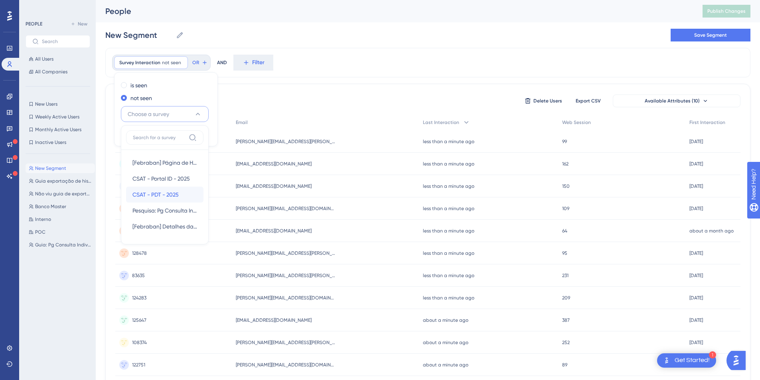
click at [161, 196] on span "CSAT - PDT - 2025" at bounding box center [155, 195] width 46 height 10
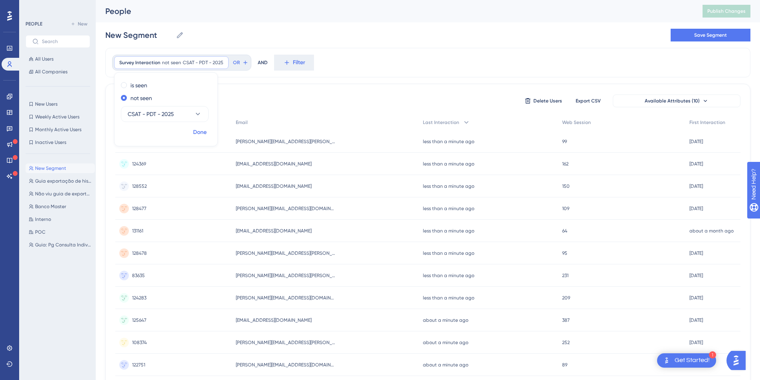
click at [205, 134] on span "Done" at bounding box center [200, 133] width 14 height 10
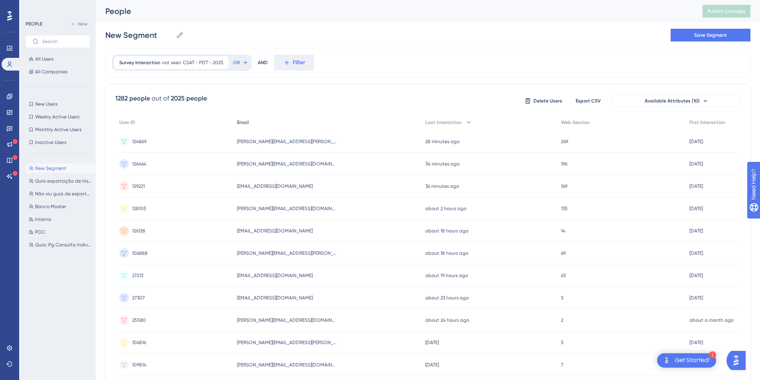
click at [246, 122] on span "Email" at bounding box center [243, 122] width 12 height 6
click at [11, 130] on icon at bounding box center [10, 128] width 6 height 5
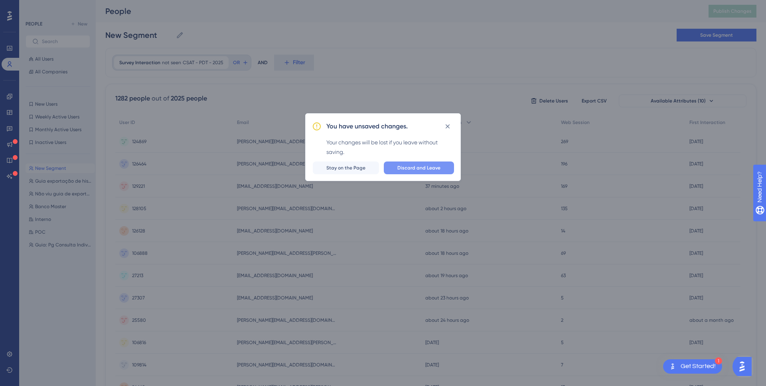
click at [424, 165] on span "Discard and Leave" at bounding box center [418, 168] width 43 height 6
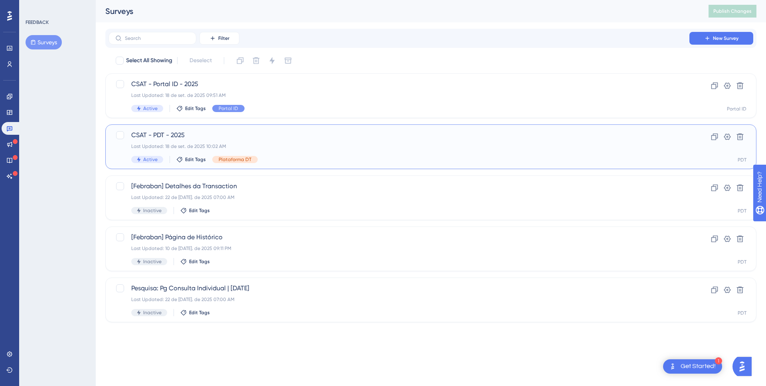
click at [284, 145] on div "Last Updated: 18 de set. de 2025 10:02 AM" at bounding box center [398, 146] width 535 height 6
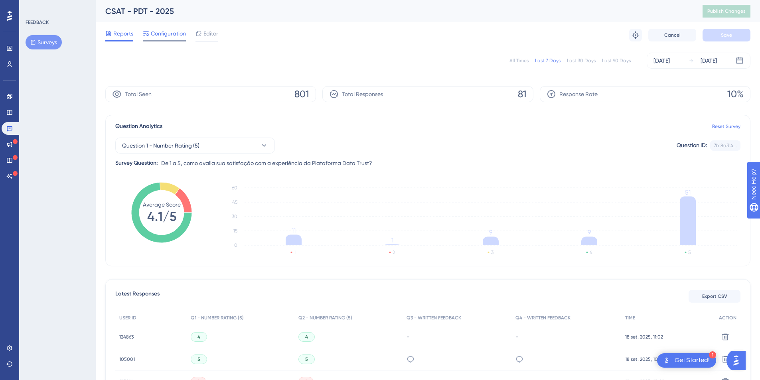
click at [173, 37] on span "Configuration" at bounding box center [168, 34] width 35 height 10
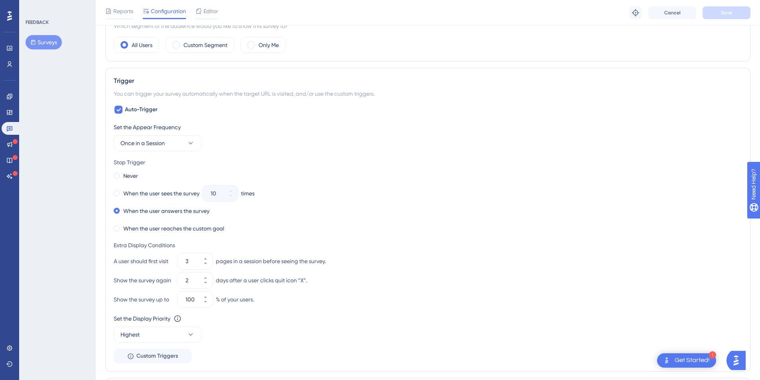
scroll to position [298, 0]
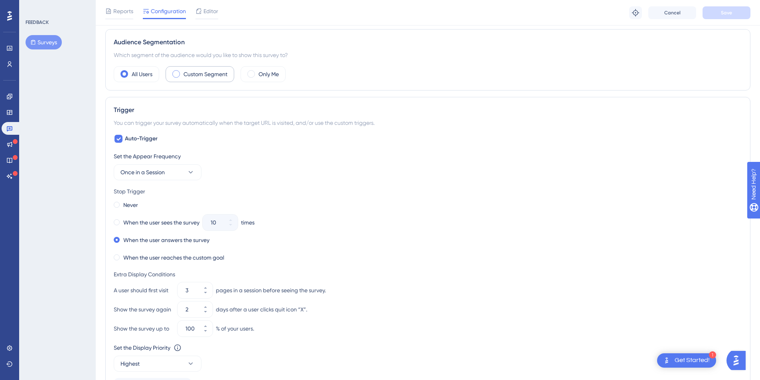
click at [216, 72] on label "Custom Segment" at bounding box center [205, 74] width 44 height 10
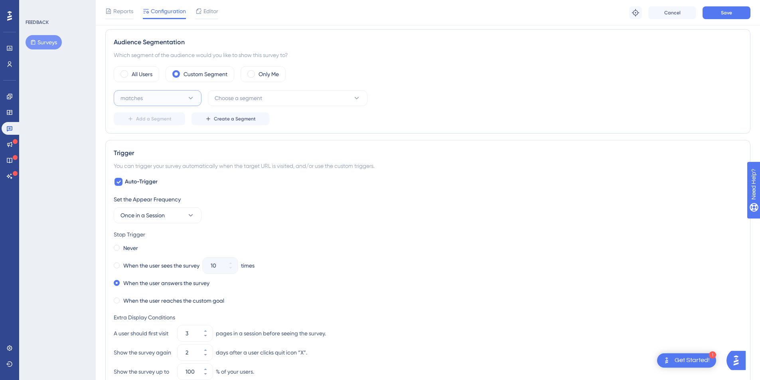
click at [189, 98] on icon at bounding box center [191, 98] width 4 height 2
click at [288, 164] on div "You can trigger your survey automatically when the target URL is visited, and/o…" at bounding box center [428, 166] width 628 height 10
click at [245, 97] on span "Choose a segment" at bounding box center [238, 98] width 47 height 10
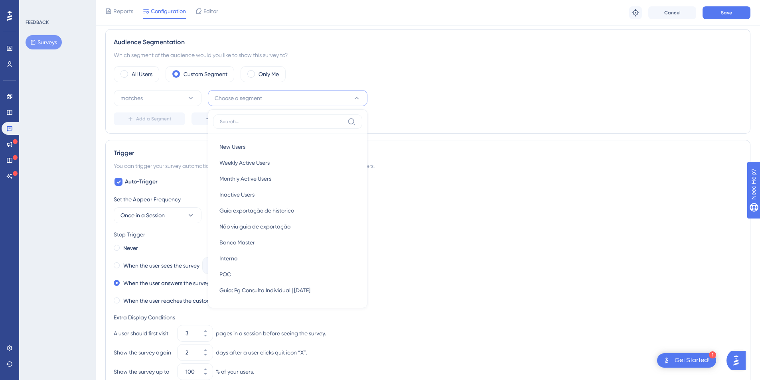
scroll to position [317, 0]
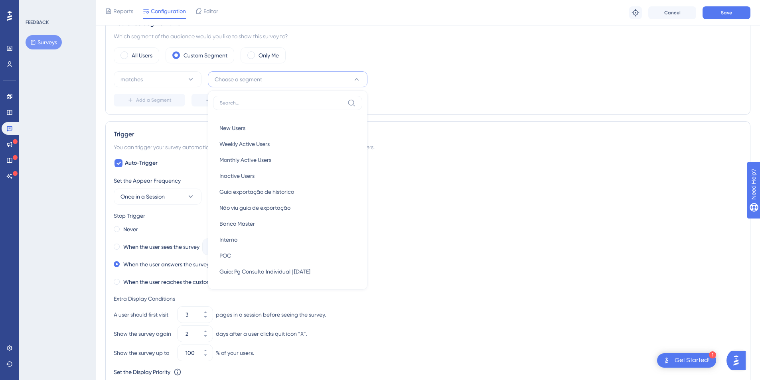
click at [410, 149] on div "You can trigger your survey automatically when the target URL is visited, and/o…" at bounding box center [428, 147] width 628 height 10
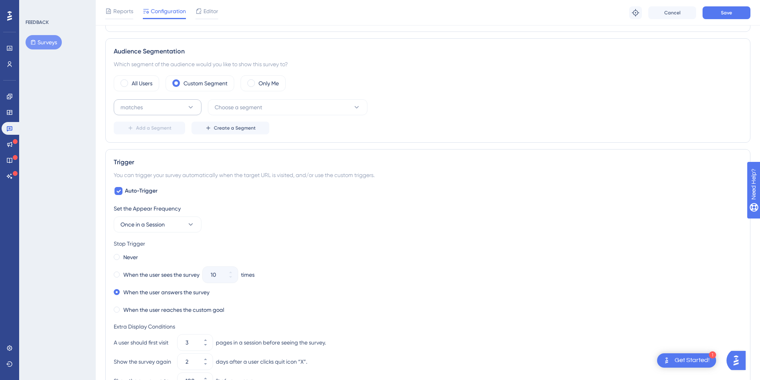
scroll to position [264, 0]
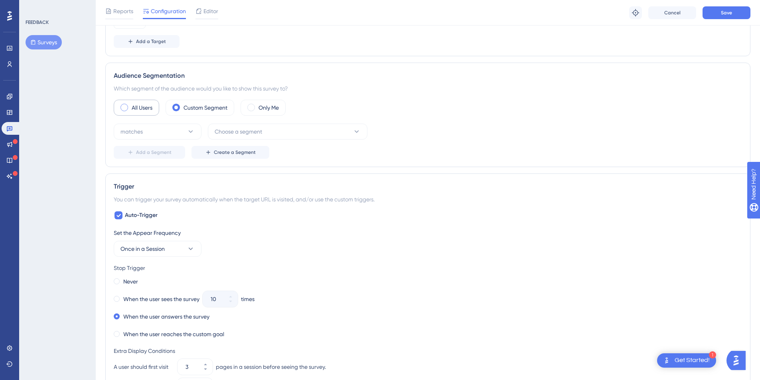
click at [140, 108] on label "All Users" at bounding box center [142, 108] width 21 height 10
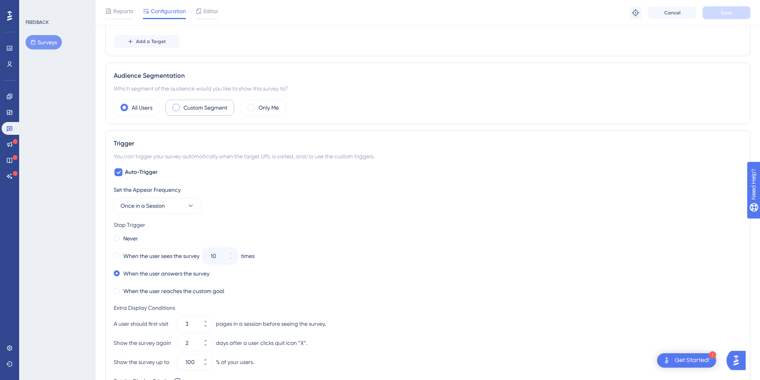
click at [197, 104] on label "Custom Segment" at bounding box center [205, 108] width 44 height 10
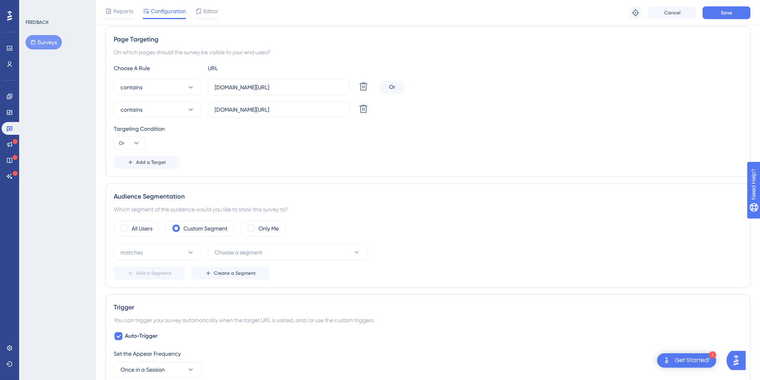
scroll to position [130, 0]
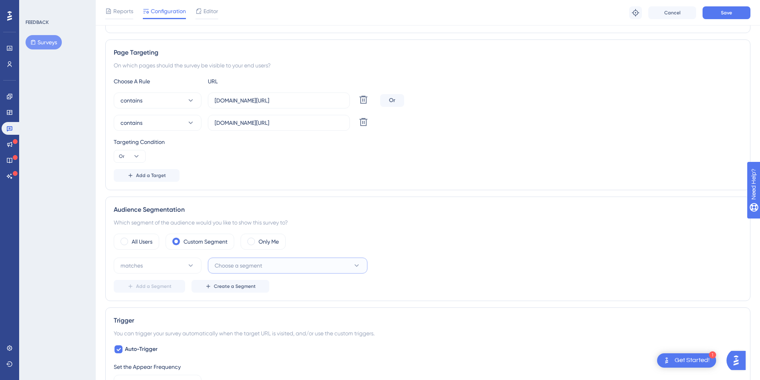
click at [249, 262] on span "Choose a segment" at bounding box center [238, 266] width 47 height 10
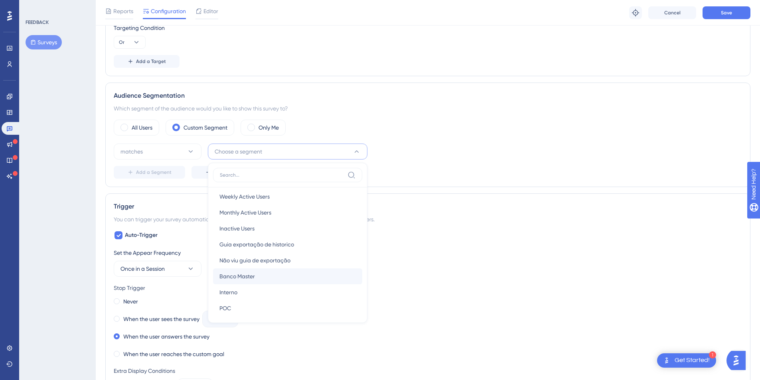
scroll to position [0, 0]
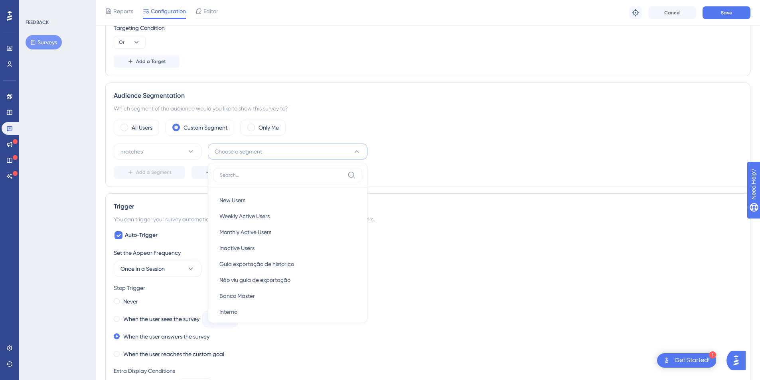
click at [471, 228] on div "Trigger You can trigger your survey automatically when the target URL is visite…" at bounding box center [427, 345] width 645 height 304
click at [185, 154] on button "matches" at bounding box center [158, 152] width 88 height 16
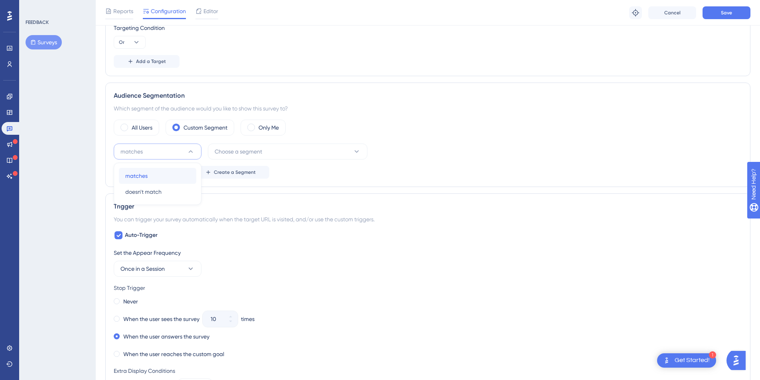
click at [160, 171] on div "matches matches" at bounding box center [157, 176] width 65 height 16
click at [140, 133] on div "All Users" at bounding box center [136, 128] width 45 height 16
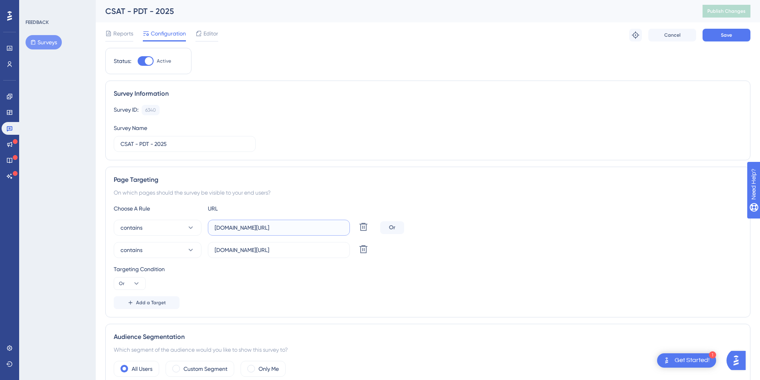
drag, startPoint x: 315, startPoint y: 231, endPoint x: 371, endPoint y: 230, distance: 56.6
click at [371, 230] on div "contains plataformadatatrust.clearsale.com.br/home Delete" at bounding box center [245, 228] width 263 height 16
click at [366, 248] on icon at bounding box center [363, 249] width 8 height 8
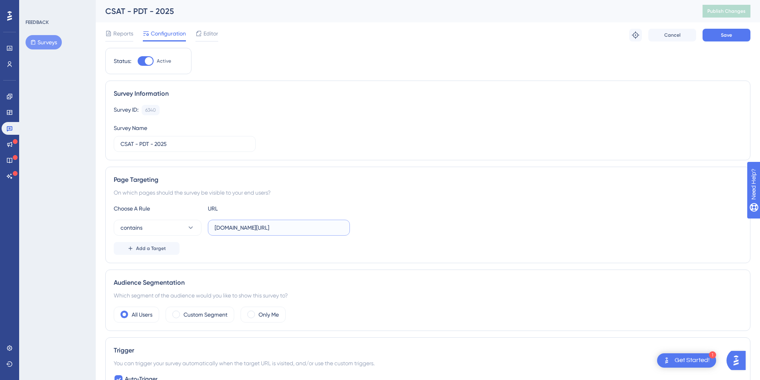
click at [320, 225] on input "plataformadatatrust.clearsale.com.br/" at bounding box center [279, 227] width 128 height 9
type input "plataformadatatrust.clearsale.com.br"
click at [732, 38] on button "Save" at bounding box center [726, 35] width 48 height 13
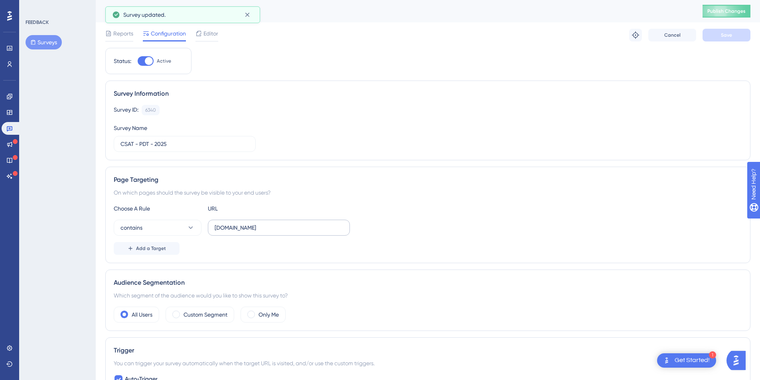
click at [214, 224] on label "plataformadatatrust.clearsale.com.br" at bounding box center [279, 228] width 142 height 16
click at [215, 224] on input "plataformadatatrust.clearsale.com.br" at bounding box center [279, 227] width 128 height 9
click at [216, 229] on input "plataformadatatrust.clearsale.com.br" at bounding box center [279, 227] width 128 height 9
click at [730, 2] on div "CSAT - PDT - 2025 Publish Changes" at bounding box center [428, 11] width 664 height 22
click at [731, 9] on span "Publish Changes" at bounding box center [726, 11] width 38 height 6
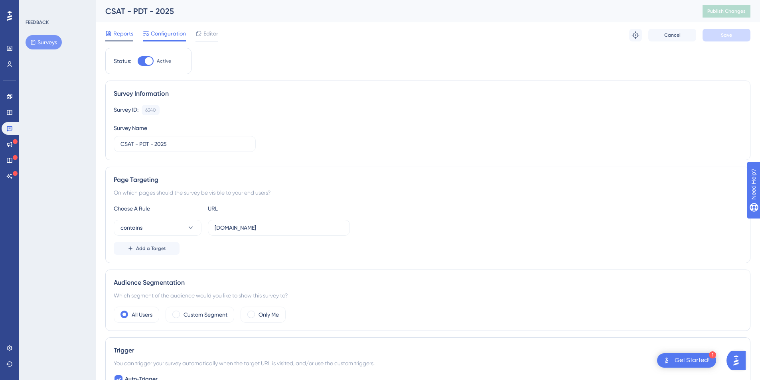
click at [116, 34] on span "Reports" at bounding box center [123, 34] width 20 height 10
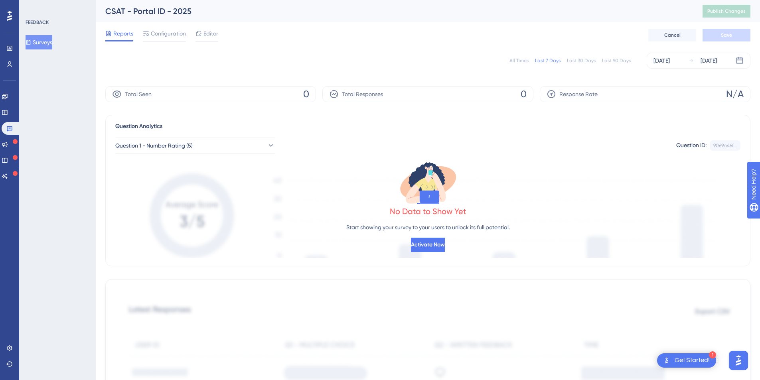
click at [43, 43] on button "Surveys" at bounding box center [39, 42] width 27 height 14
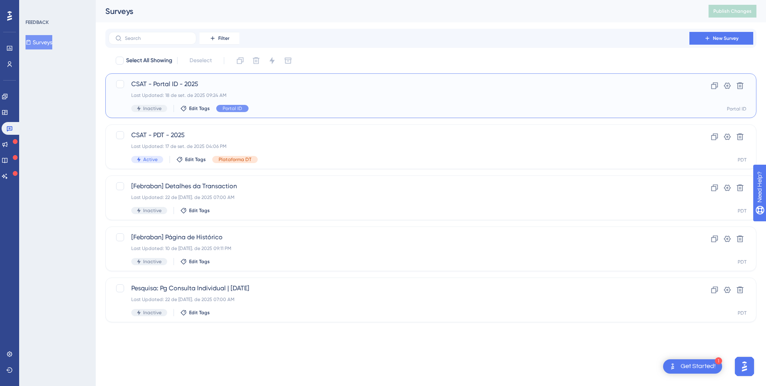
click at [248, 91] on div "CSAT - Portal ID - 2025 Last Updated: 18 de set. de 2025 09:24 AM Inactive Edit…" at bounding box center [398, 95] width 535 height 33
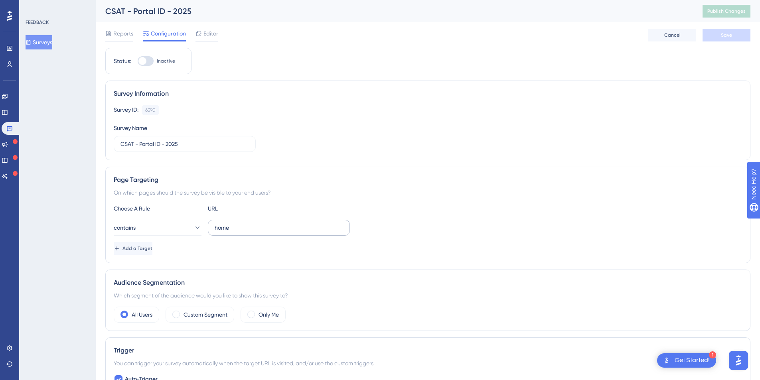
click at [235, 234] on label "home" at bounding box center [279, 228] width 142 height 16
click at [235, 232] on input "home" at bounding box center [279, 227] width 128 height 9
click at [244, 230] on input "home" at bounding box center [279, 227] width 128 height 9
drag, startPoint x: 229, startPoint y: 225, endPoint x: 199, endPoint y: 224, distance: 29.1
click at [200, 224] on div "contains home" at bounding box center [232, 228] width 236 height 16
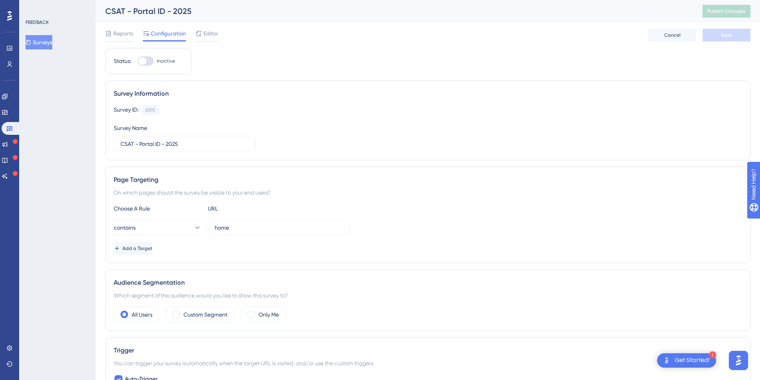
click at [272, 202] on div "Page Targeting On which pages should the survey be visible to your end users? C…" at bounding box center [427, 215] width 645 height 97
click at [275, 201] on div "Page Targeting On which pages should the survey be visible to your end users? C…" at bounding box center [427, 215] width 645 height 97
click at [6, 130] on link at bounding box center [11, 128] width 19 height 13
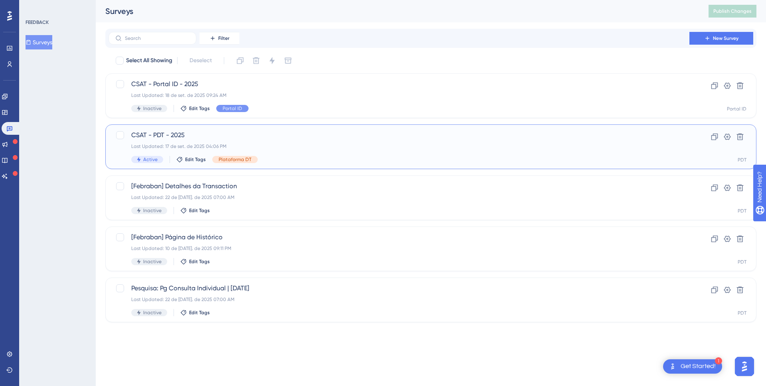
click at [195, 132] on span "CSAT - PDT - 2025" at bounding box center [398, 135] width 535 height 10
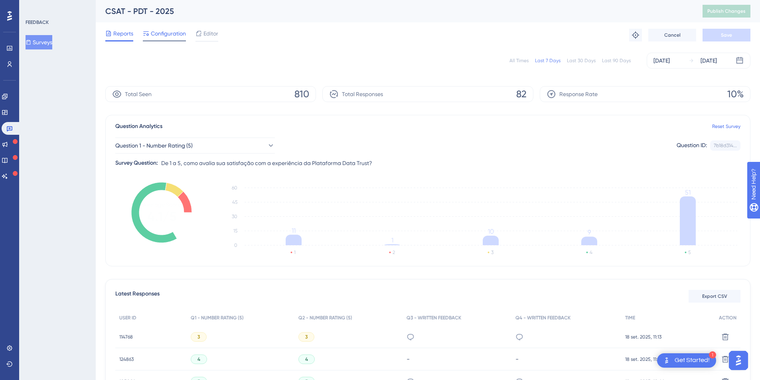
click at [163, 35] on span "Configuration" at bounding box center [168, 34] width 35 height 10
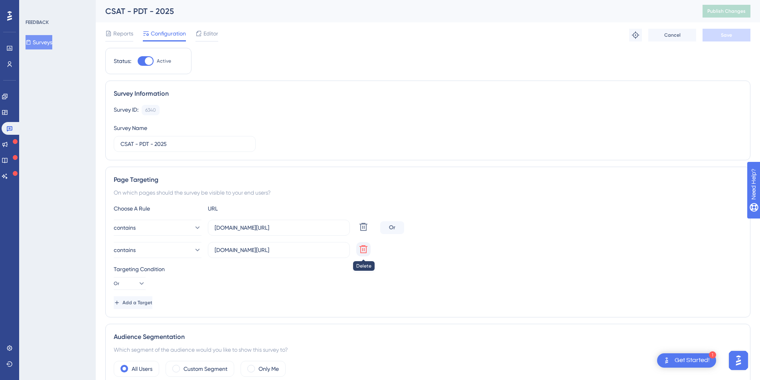
click at [365, 252] on icon at bounding box center [364, 249] width 10 height 10
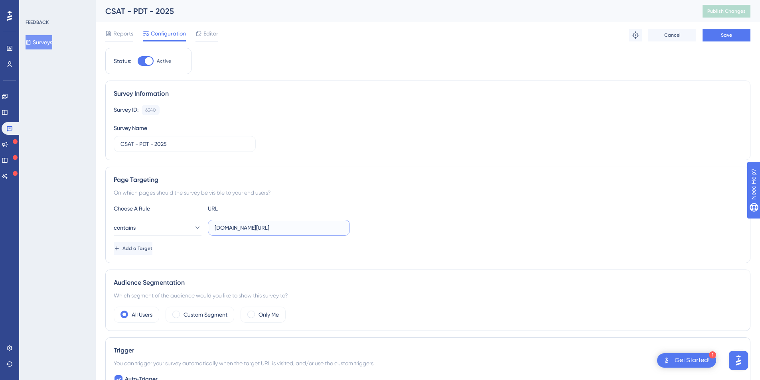
drag, startPoint x: 336, startPoint y: 229, endPoint x: 312, endPoint y: 227, distance: 23.6
click at [312, 227] on input "plataformadatatrust.clearsale.com.br/home" at bounding box center [279, 227] width 128 height 9
type input "plataformadatatrust.clearsale.com.br"
click at [739, 34] on button "Save" at bounding box center [726, 35] width 48 height 13
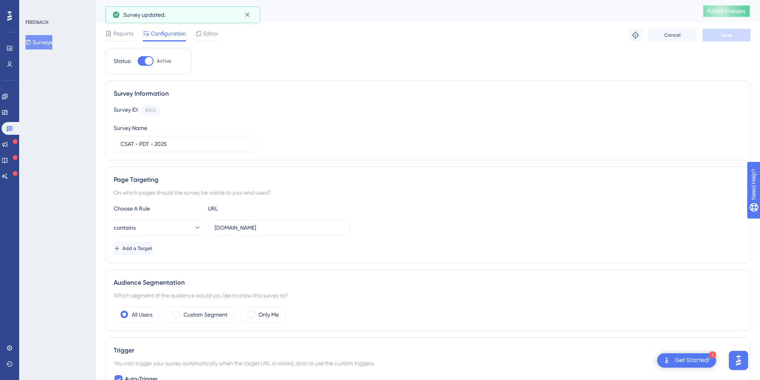
click at [742, 8] on span "Publish Changes" at bounding box center [726, 11] width 38 height 6
click at [121, 37] on span "Reports" at bounding box center [123, 34] width 20 height 10
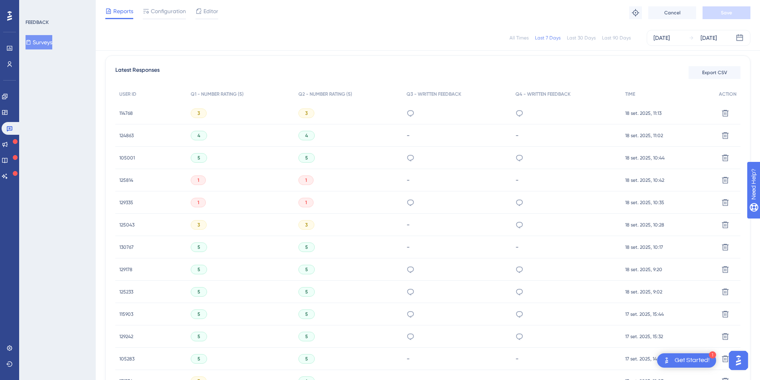
scroll to position [223, 0]
click at [118, 109] on div "114768 114768" at bounding box center [150, 111] width 71 height 22
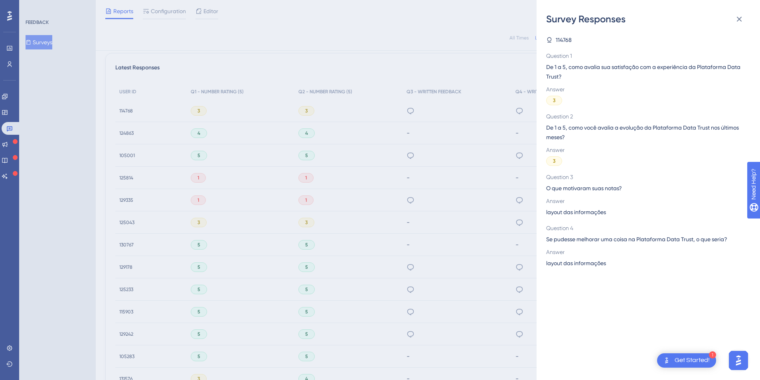
click at [122, 110] on div "Survey Responses 114768 Question 1 De 1 a 5, como avalia sua satisfação com a e…" at bounding box center [380, 190] width 760 height 380
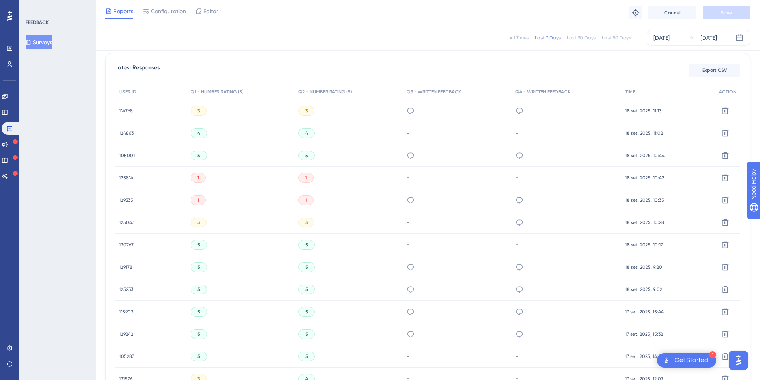
click at [120, 110] on span "114768" at bounding box center [126, 111] width 14 height 6
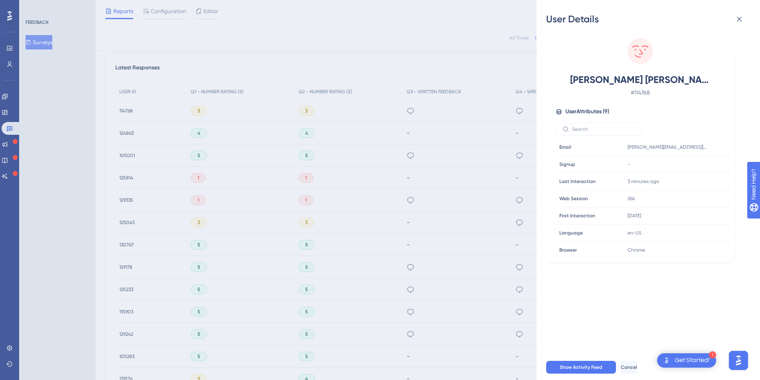
click at [141, 113] on div "User Details Clovis Henrique Souza Peres # 114768 User Attributes ( 9 ) Email E…" at bounding box center [380, 190] width 760 height 380
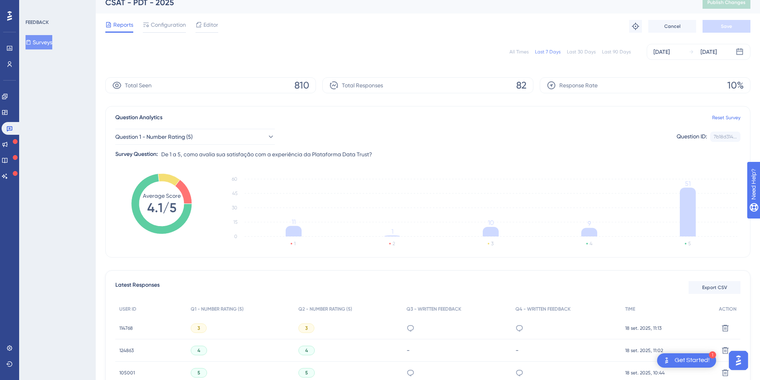
scroll to position [43, 0]
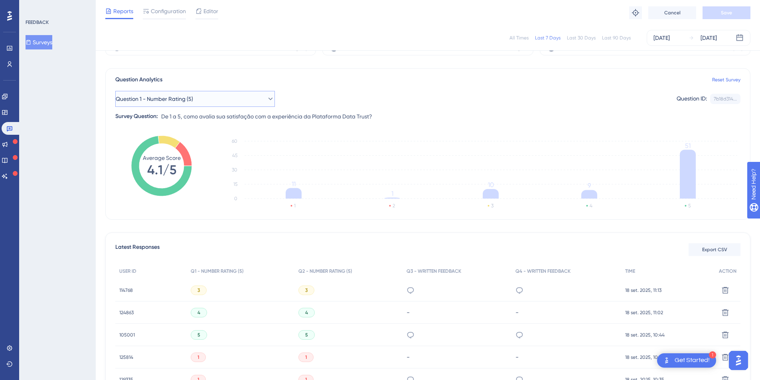
click at [207, 95] on button "Question 1 - Number Rating (5)" at bounding box center [195, 99] width 160 height 16
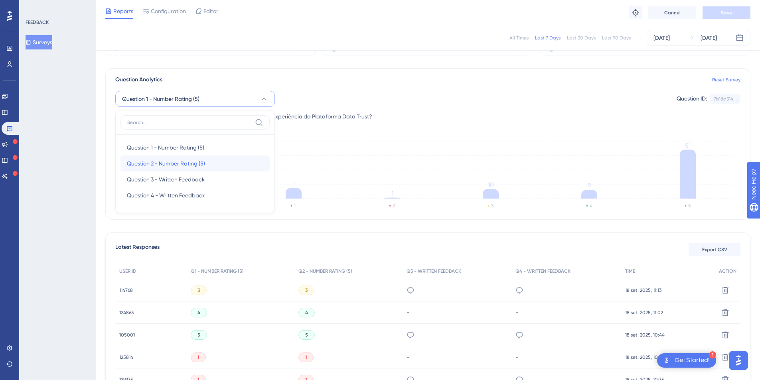
click at [158, 163] on span "Question 2 - Number Rating (5)" at bounding box center [166, 164] width 78 height 10
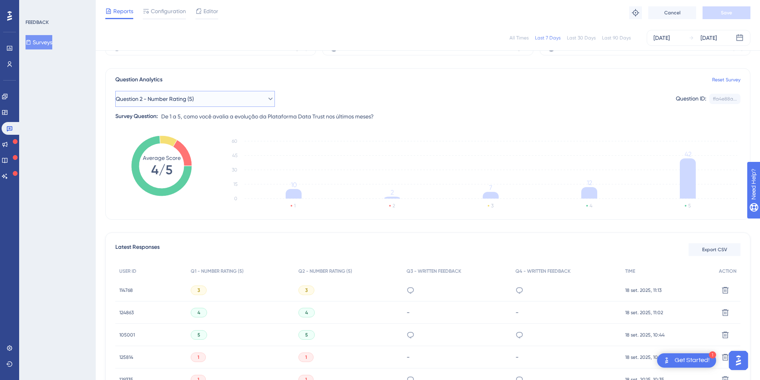
click at [207, 102] on button "Question 2 - Number Rating (5)" at bounding box center [195, 99] width 160 height 16
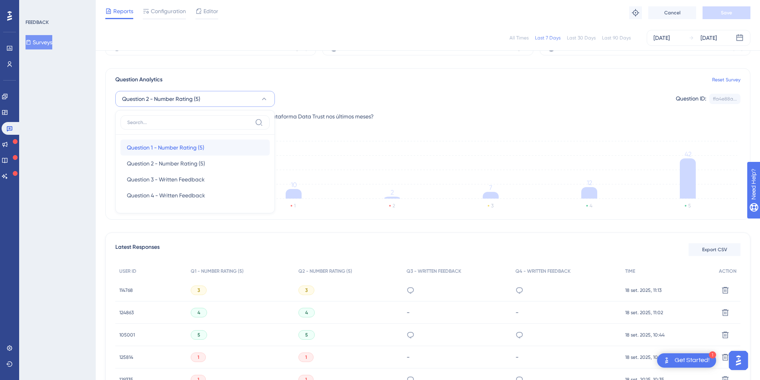
click at [188, 147] on span "Question 1 - Number Rating (5)" at bounding box center [165, 148] width 77 height 10
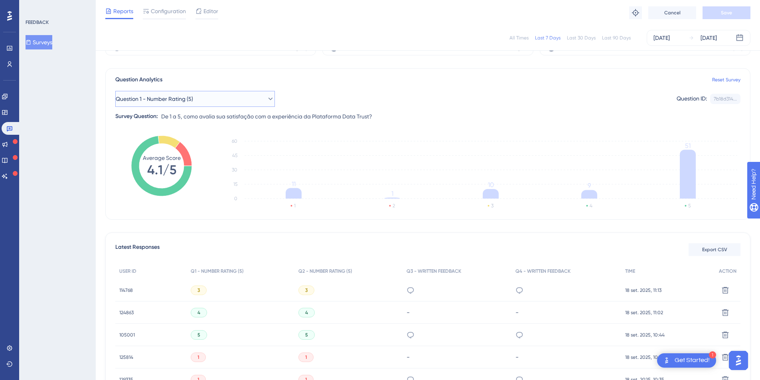
click at [218, 96] on button "Question 1 - Number Rating (5)" at bounding box center [195, 99] width 160 height 16
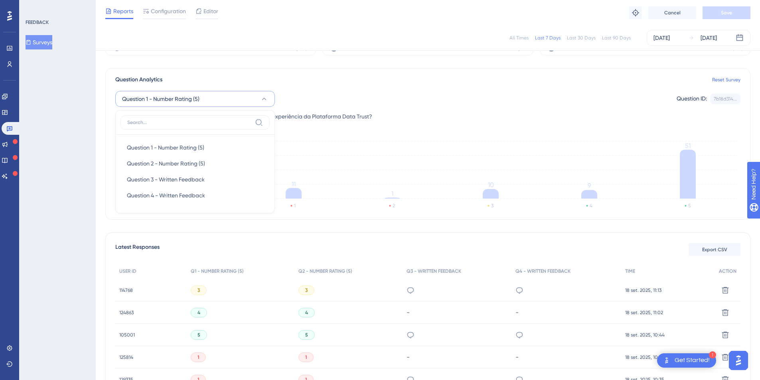
click at [246, 80] on div "Question Analytics Reset Survey" at bounding box center [427, 80] width 625 height 10
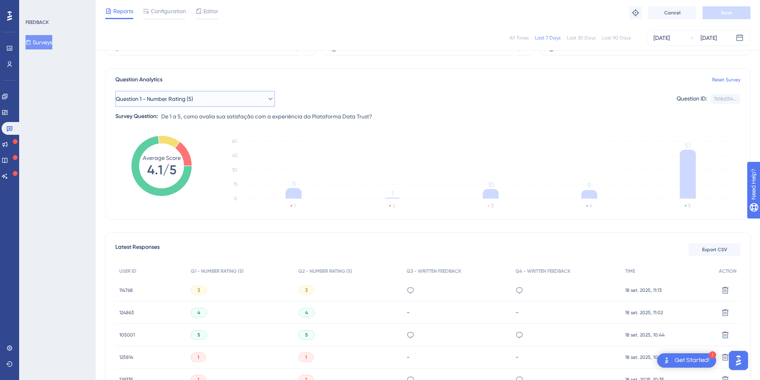
click at [213, 96] on button "Question 1 - Number Rating (5)" at bounding box center [195, 99] width 160 height 16
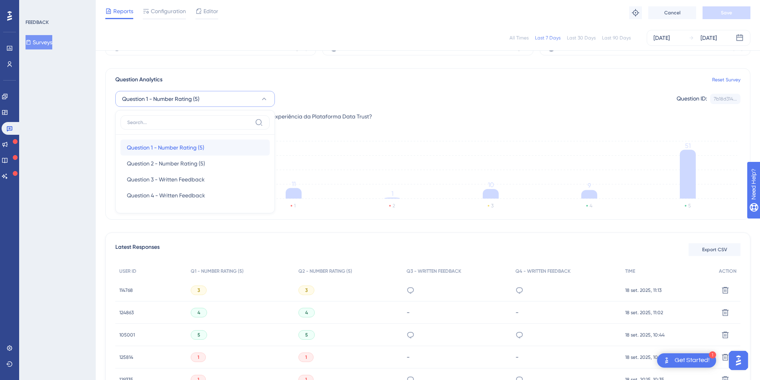
click at [170, 148] on span "Question 1 - Number Rating (5)" at bounding box center [165, 148] width 77 height 10
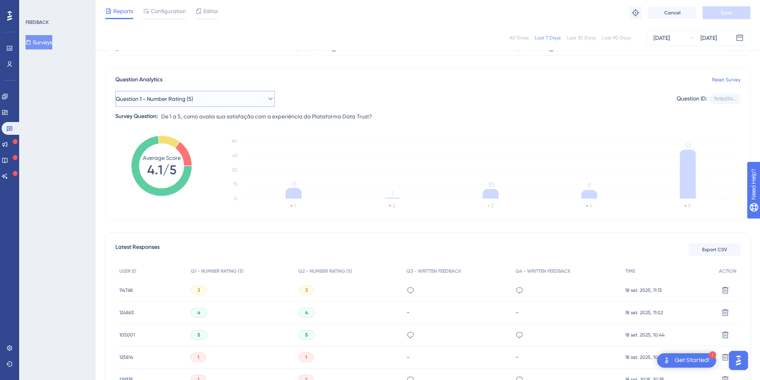
click at [162, 99] on span "Question 1 - Number Rating (5)" at bounding box center [154, 99] width 77 height 10
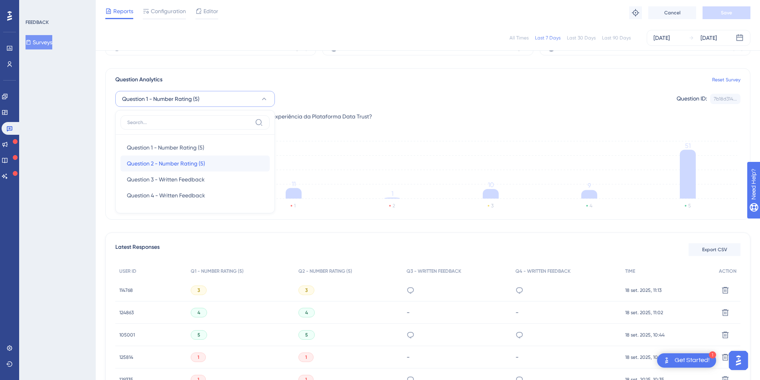
click at [156, 157] on div "Question 2 - Number Rating (5) Question 2 - Number Rating (5)" at bounding box center [195, 164] width 136 height 16
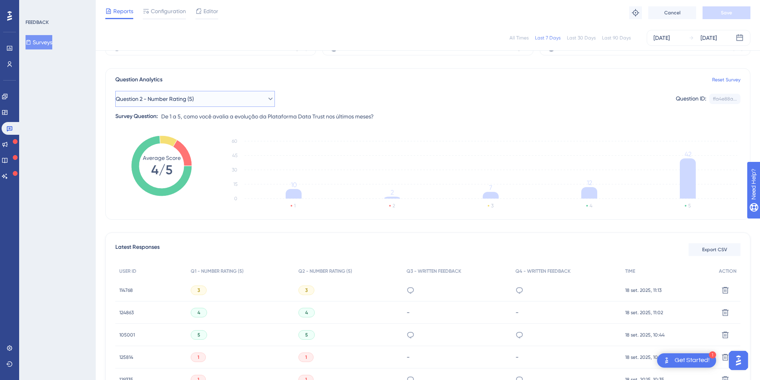
click at [194, 97] on span "Question 2 - Number Rating (5)" at bounding box center [155, 99] width 78 height 10
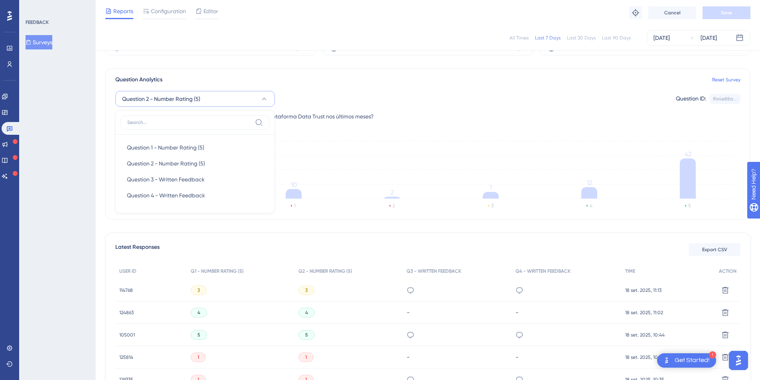
click at [341, 87] on div "Question 2 - Number Rating (5) Question 1 - Number Rating (5) Question 1 - Numb…" at bounding box center [427, 103] width 625 height 37
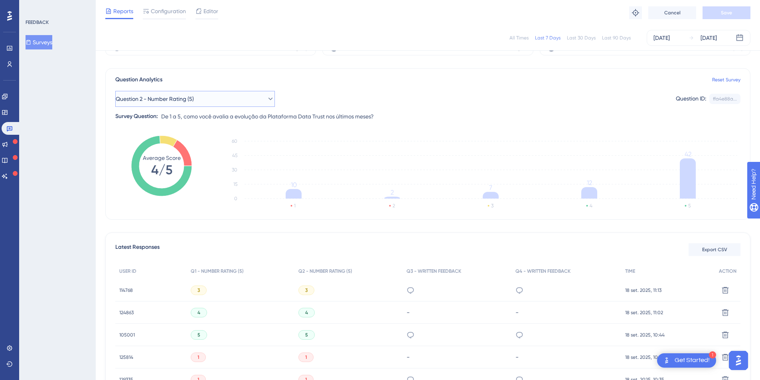
click at [194, 94] on span "Question 2 - Number Rating (5)" at bounding box center [155, 99] width 78 height 10
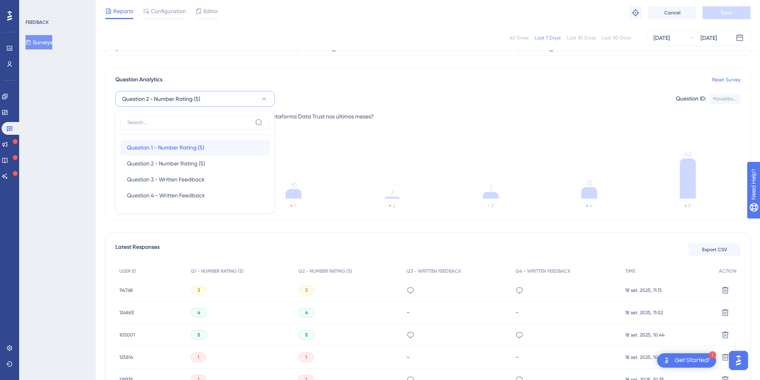
click at [156, 144] on span "Question 1 - Number Rating (5)" at bounding box center [165, 148] width 77 height 10
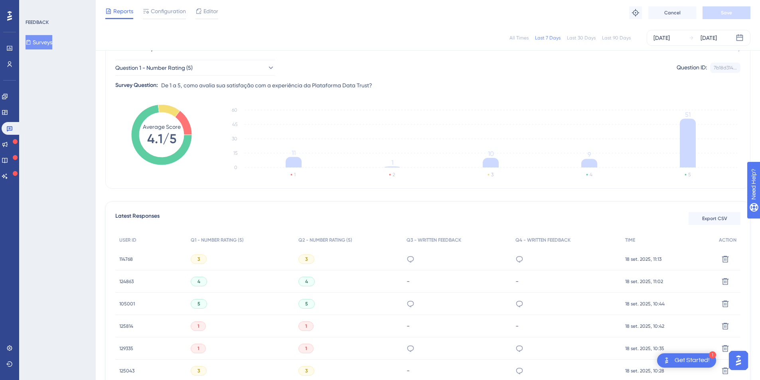
scroll to position [59, 0]
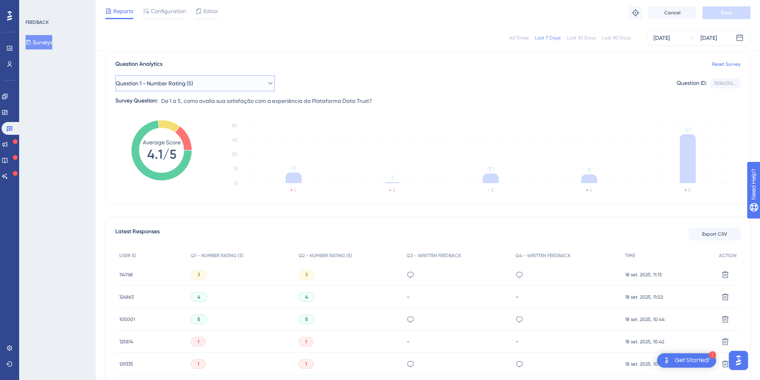
click at [253, 84] on button "Question 1 - Number Rating (5)" at bounding box center [195, 83] width 160 height 16
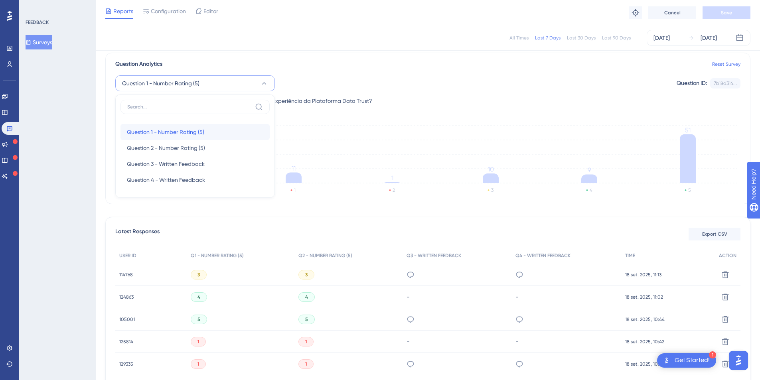
click at [151, 136] on span "Question 1 - Number Rating (5)" at bounding box center [165, 132] width 77 height 10
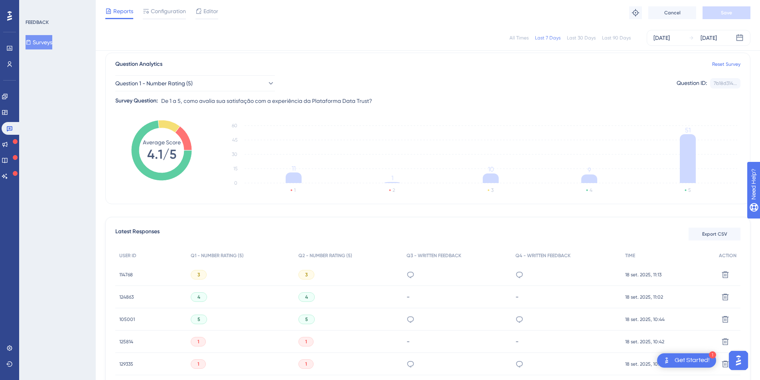
click at [316, 75] on div "Question 1 - Number Rating (5) Question ID: 7b18d314... Copy" at bounding box center [427, 83] width 625 height 16
click at [193, 82] on span "Question 1 - Number Rating (5)" at bounding box center [154, 84] width 77 height 10
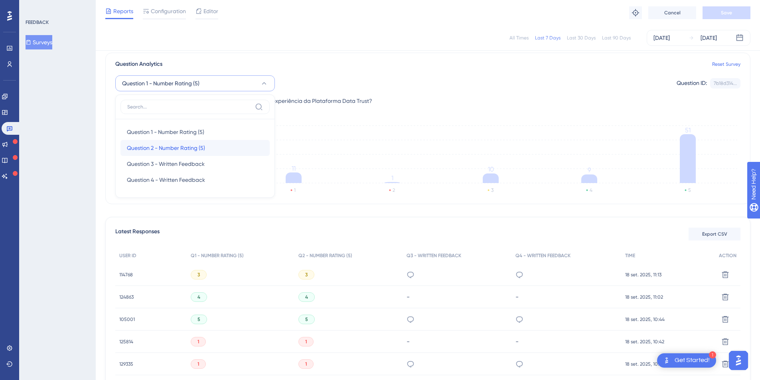
click at [158, 147] on span "Question 2 - Number Rating (5)" at bounding box center [166, 148] width 78 height 10
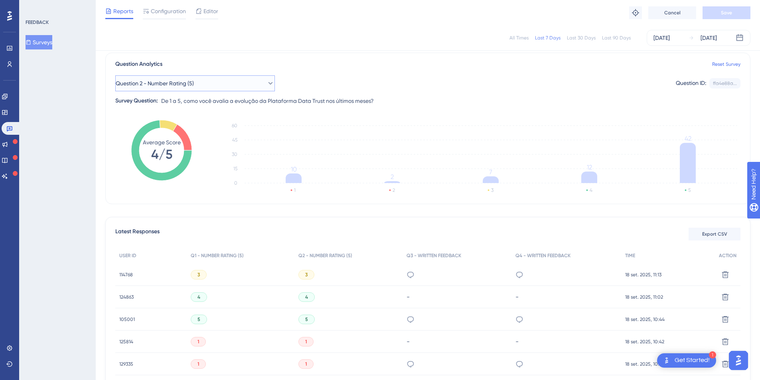
click at [190, 85] on span "Question 2 - Number Rating (5)" at bounding box center [155, 84] width 78 height 10
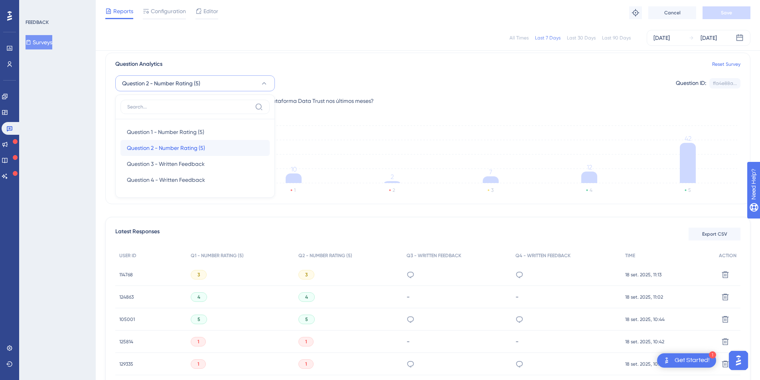
click at [169, 145] on span "Question 2 - Number Rating (5)" at bounding box center [166, 148] width 78 height 10
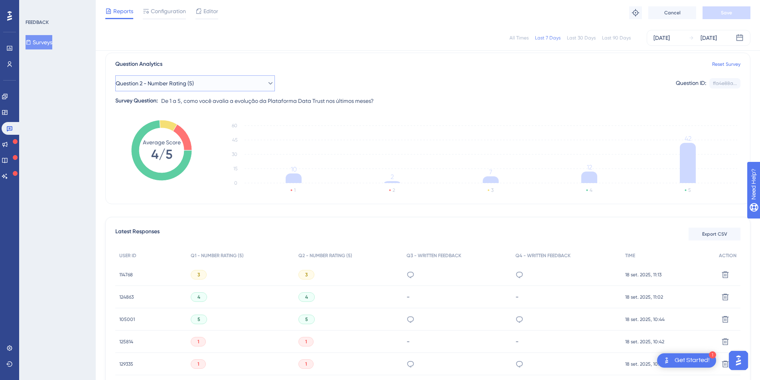
click at [189, 81] on span "Question 2 - Number Rating (5)" at bounding box center [155, 84] width 78 height 10
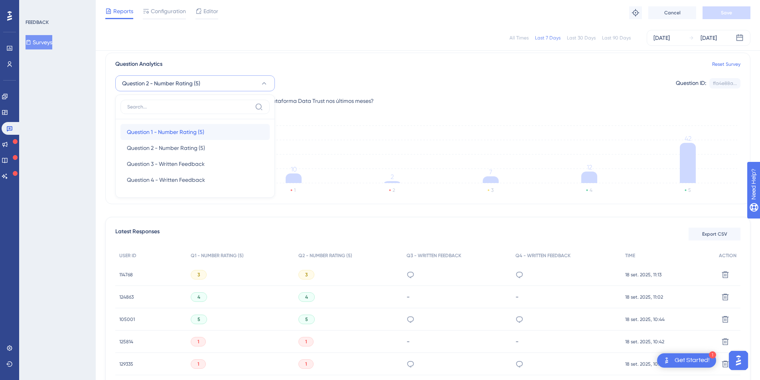
click at [172, 134] on span "Question 1 - Number Rating (5)" at bounding box center [165, 132] width 77 height 10
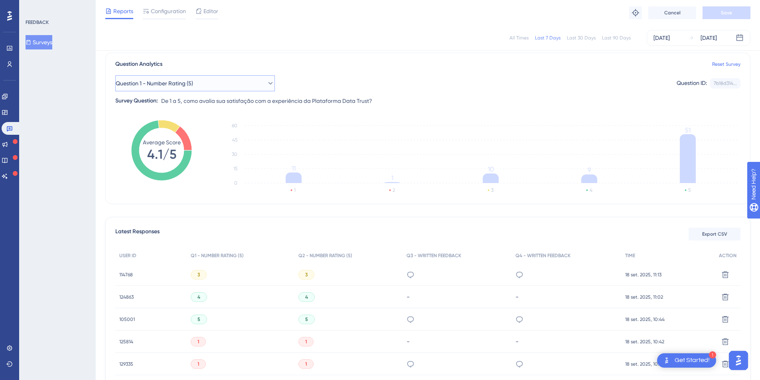
click at [193, 81] on span "Question 1 - Number Rating (5)" at bounding box center [154, 84] width 77 height 10
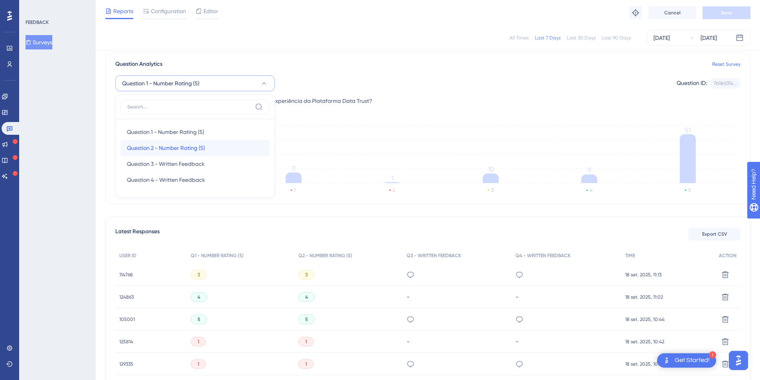
click at [183, 146] on span "Question 2 - Number Rating (5)" at bounding box center [166, 148] width 78 height 10
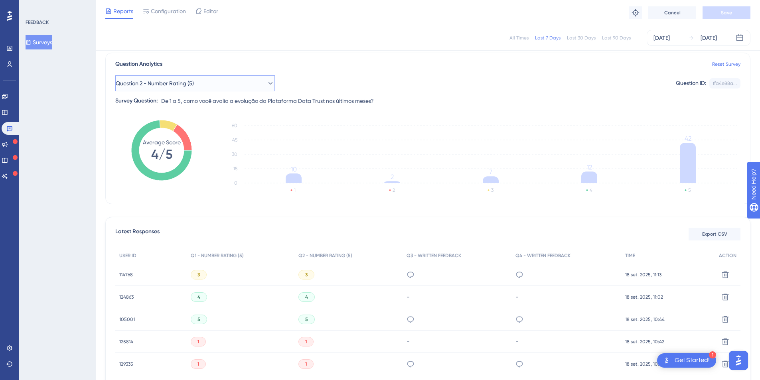
click at [188, 83] on span "Question 2 - Number Rating (5)" at bounding box center [155, 84] width 78 height 10
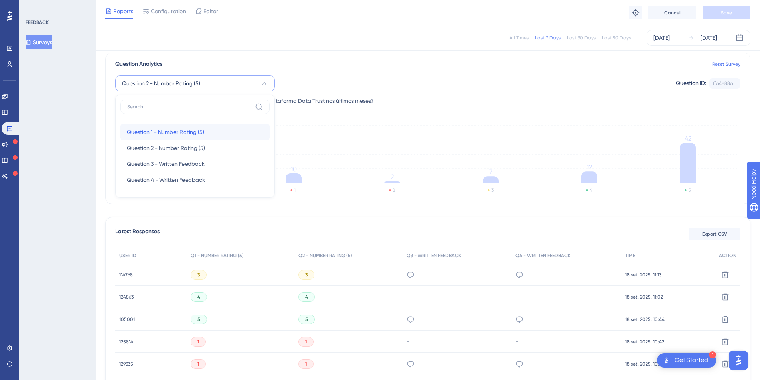
click at [169, 128] on span "Question 1 - Number Rating (5)" at bounding box center [165, 132] width 77 height 10
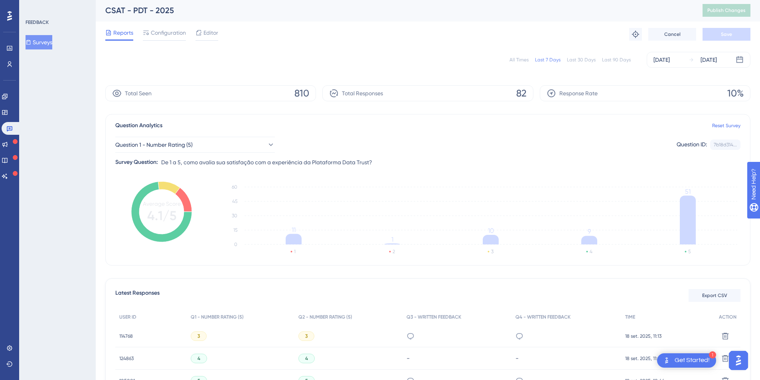
scroll to position [0, 0]
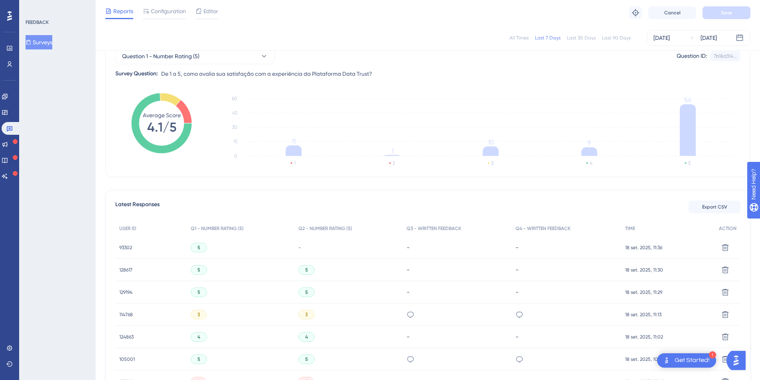
scroll to position [87, 0]
